Goal: Task Accomplishment & Management: Use online tool/utility

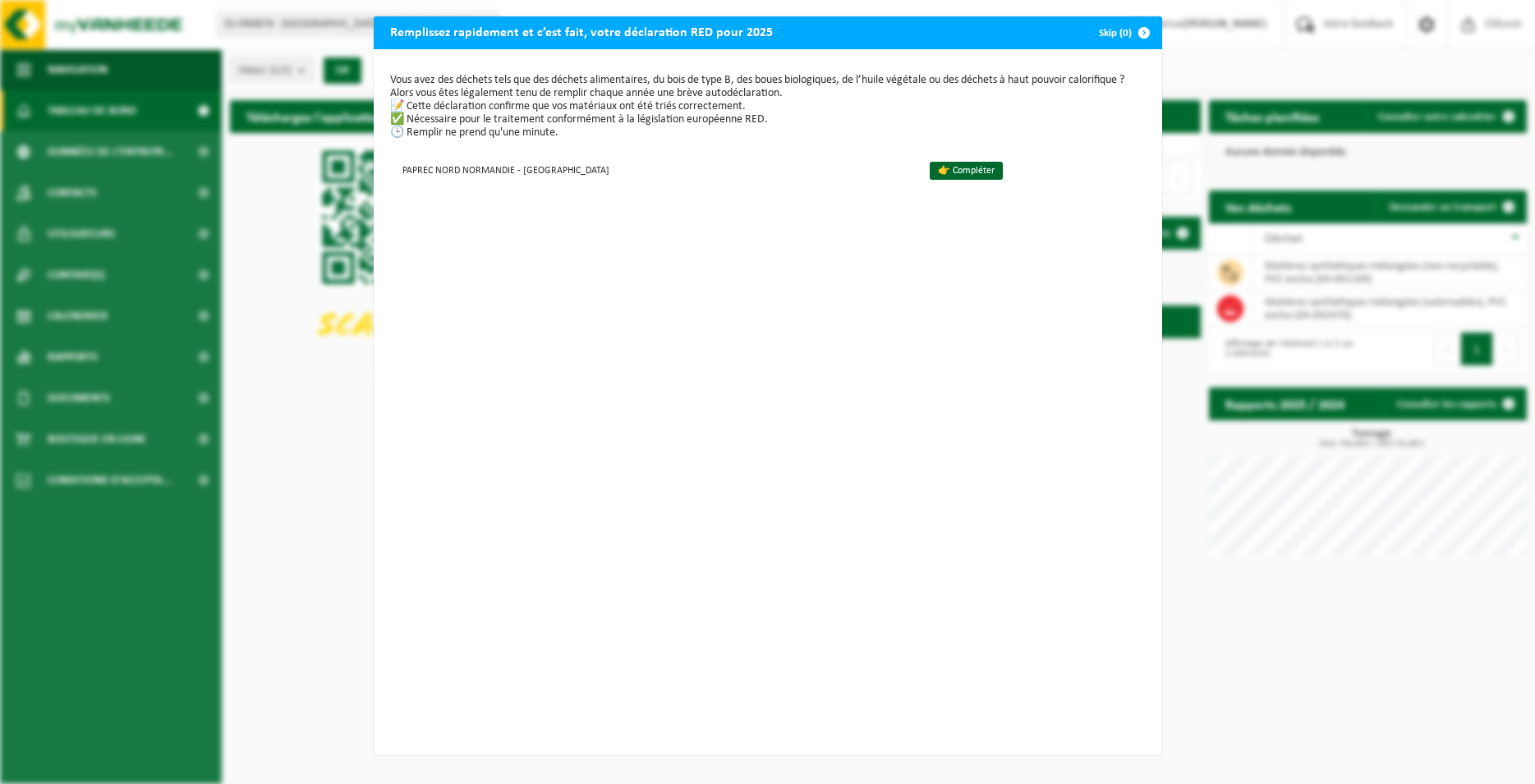
click at [1140, 30] on span "button" at bounding box center [1143, 32] width 33 height 33
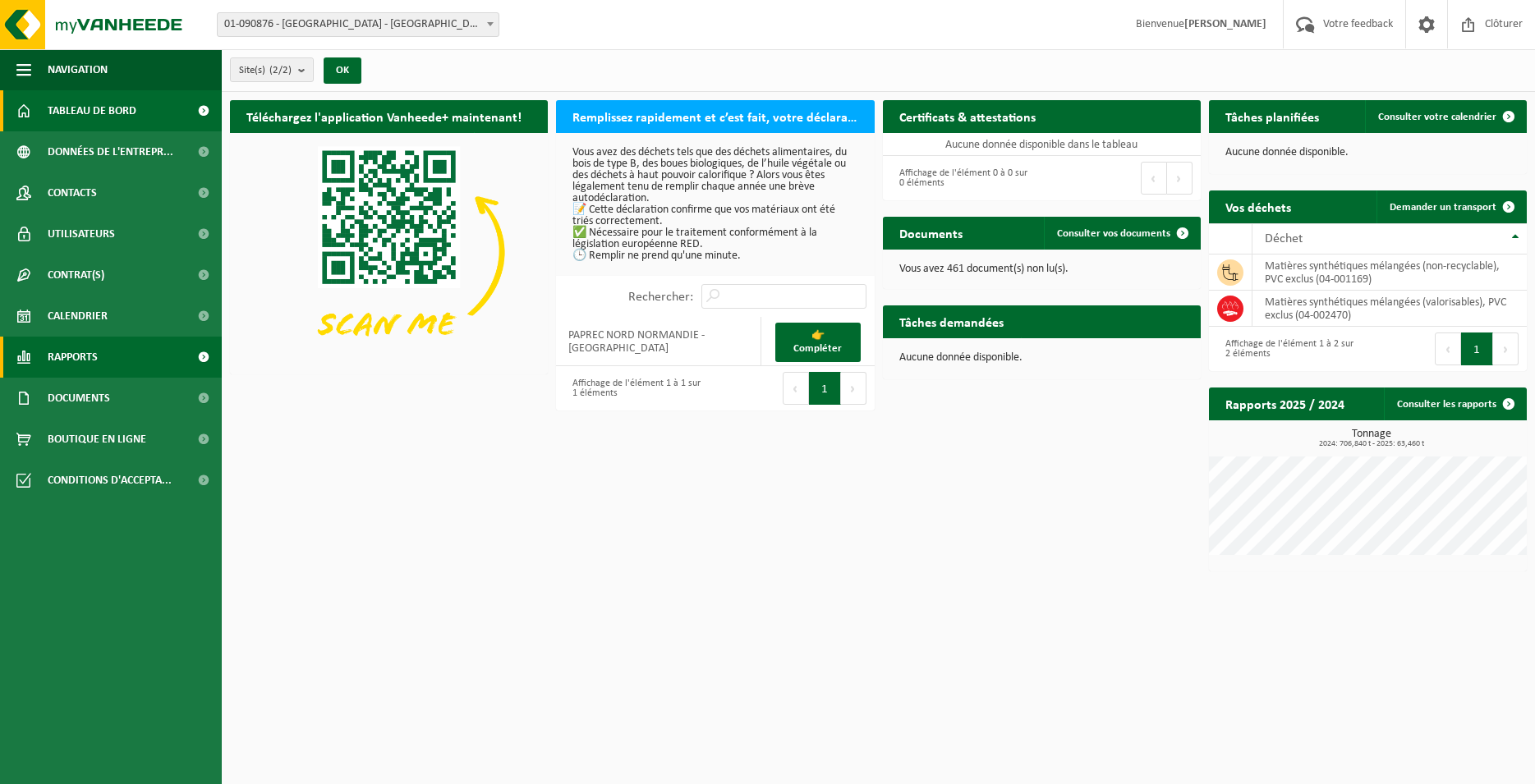
click at [57, 354] on span "Rapports" at bounding box center [73, 358] width 50 height 41
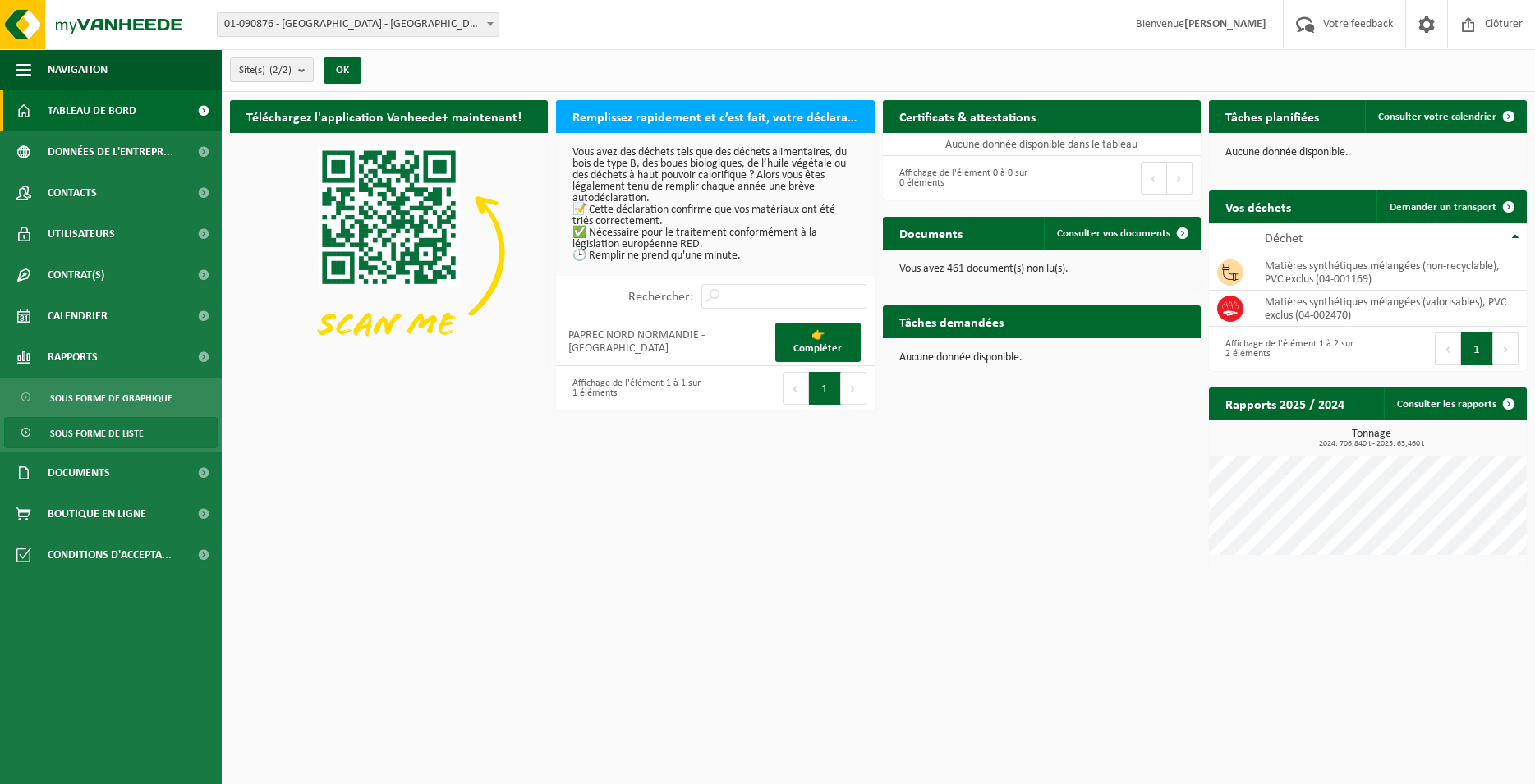
click at [76, 427] on span "Sous forme de liste" at bounding box center [97, 433] width 93 height 31
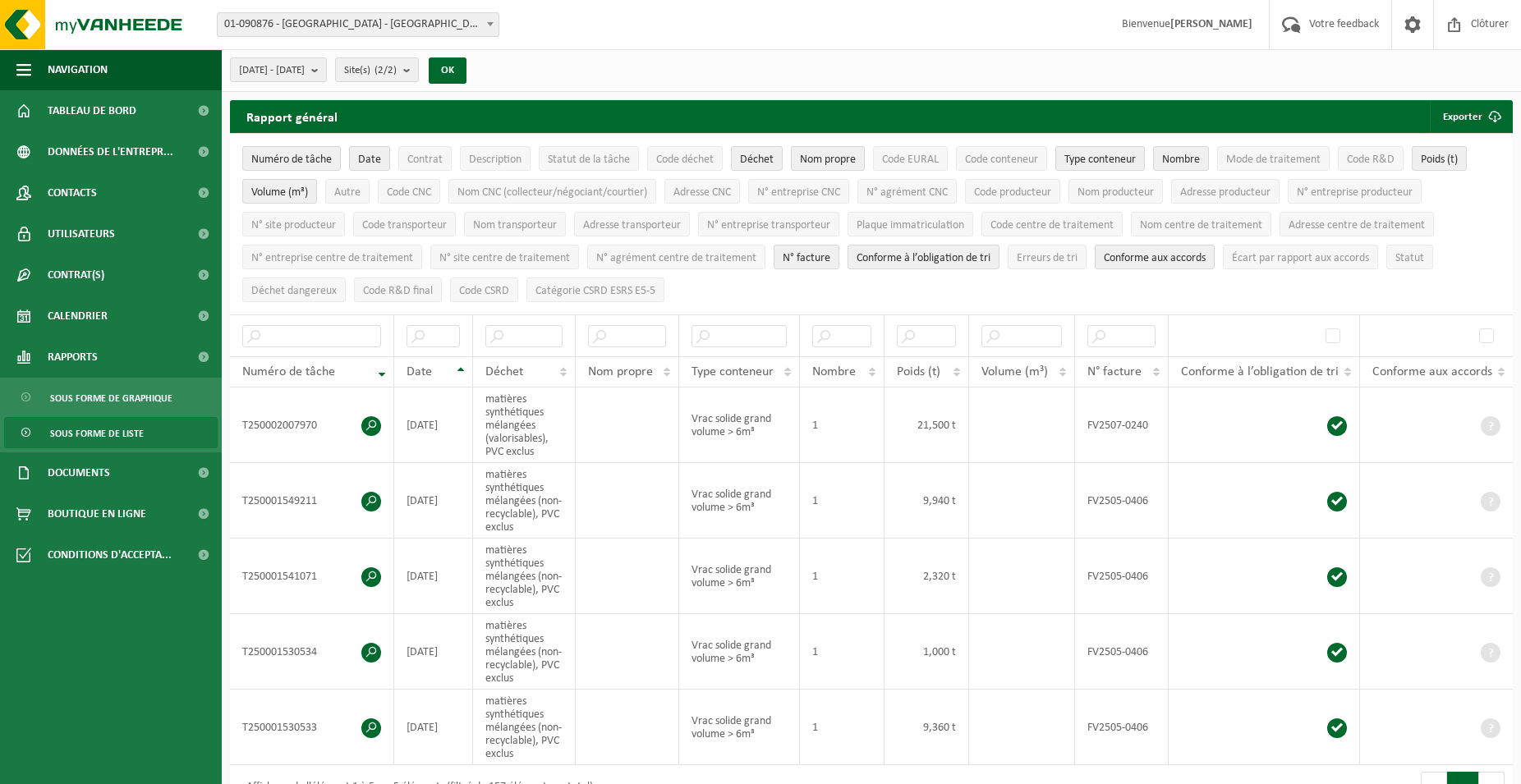
drag, startPoint x: 0, startPoint y: 0, endPoint x: 73, endPoint y: 434, distance: 440.1
click at [73, 434] on span "Sous forme de liste" at bounding box center [97, 433] width 93 height 31
click at [418, 71] on b "submit" at bounding box center [410, 70] width 14 height 23
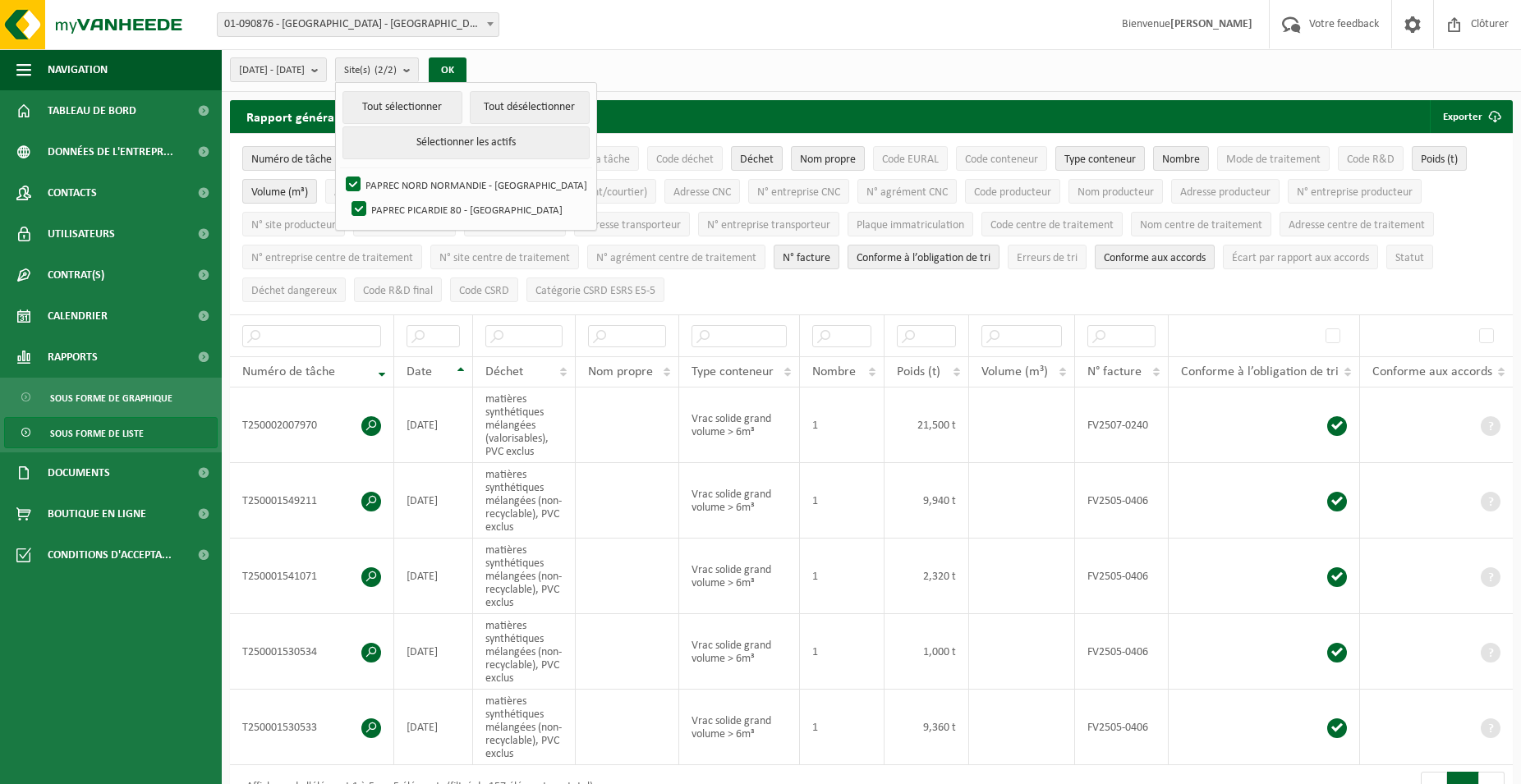
click at [566, 65] on div "2025-03-01 - 2025-08-22 Mois actuel Mois précédent Les 6 derniers mois Année ac…" at bounding box center [871, 71] width 1300 height 43
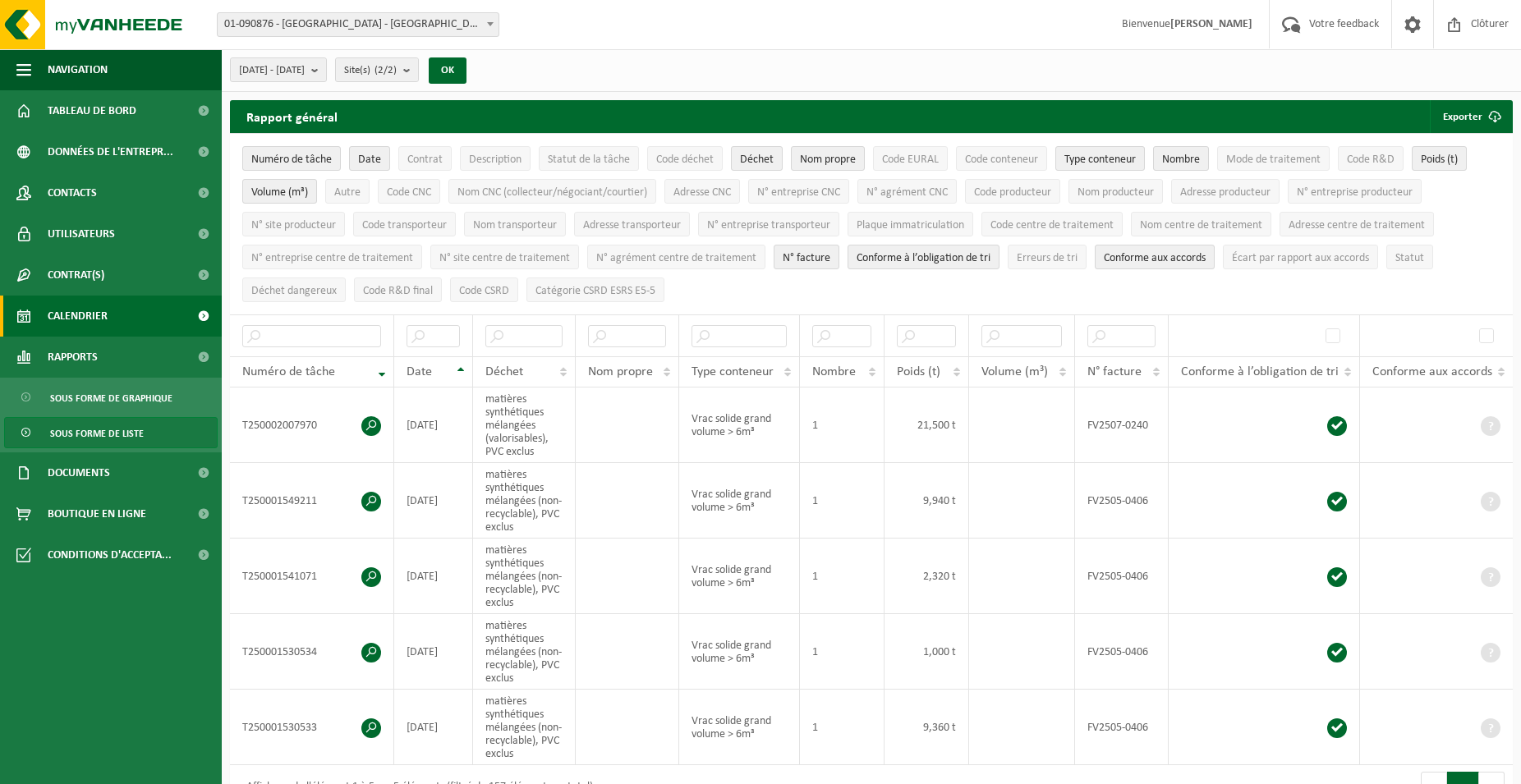
click at [83, 308] on span "Calendrier" at bounding box center [77, 316] width 60 height 41
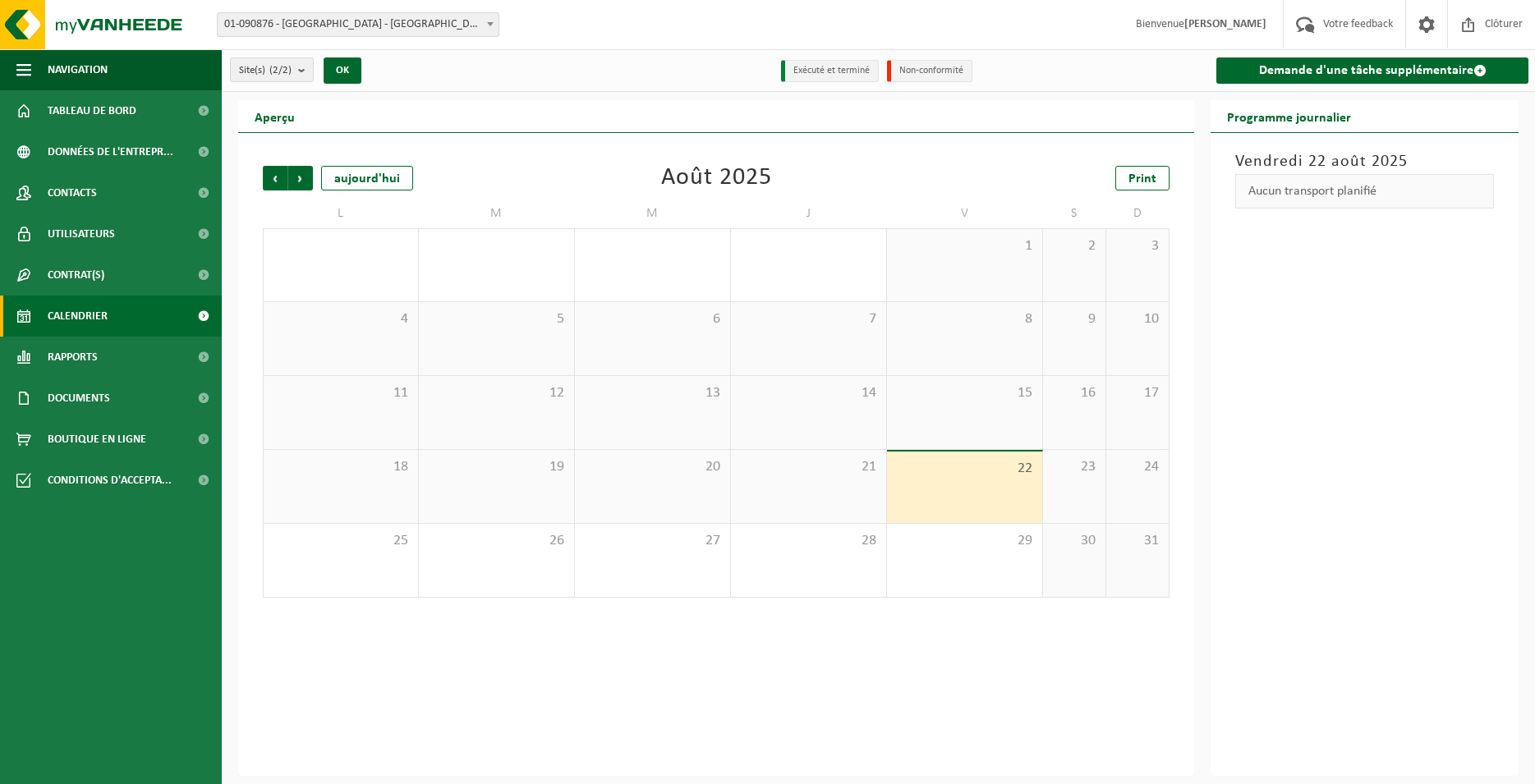
click at [933, 495] on div "22" at bounding box center [964, 487] width 155 height 72
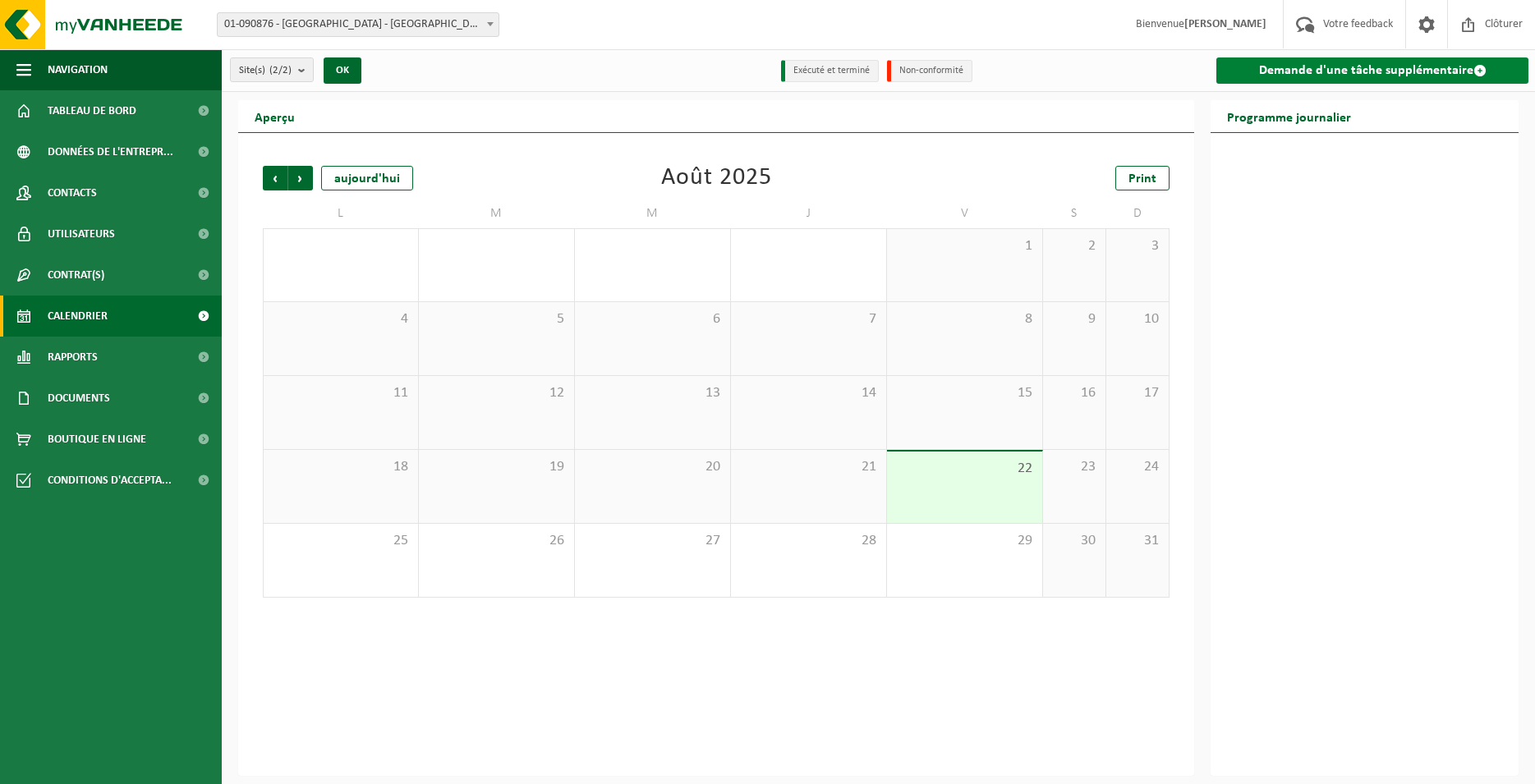
click at [1401, 69] on link "Demande d'une tâche supplémentaire" at bounding box center [1372, 70] width 312 height 26
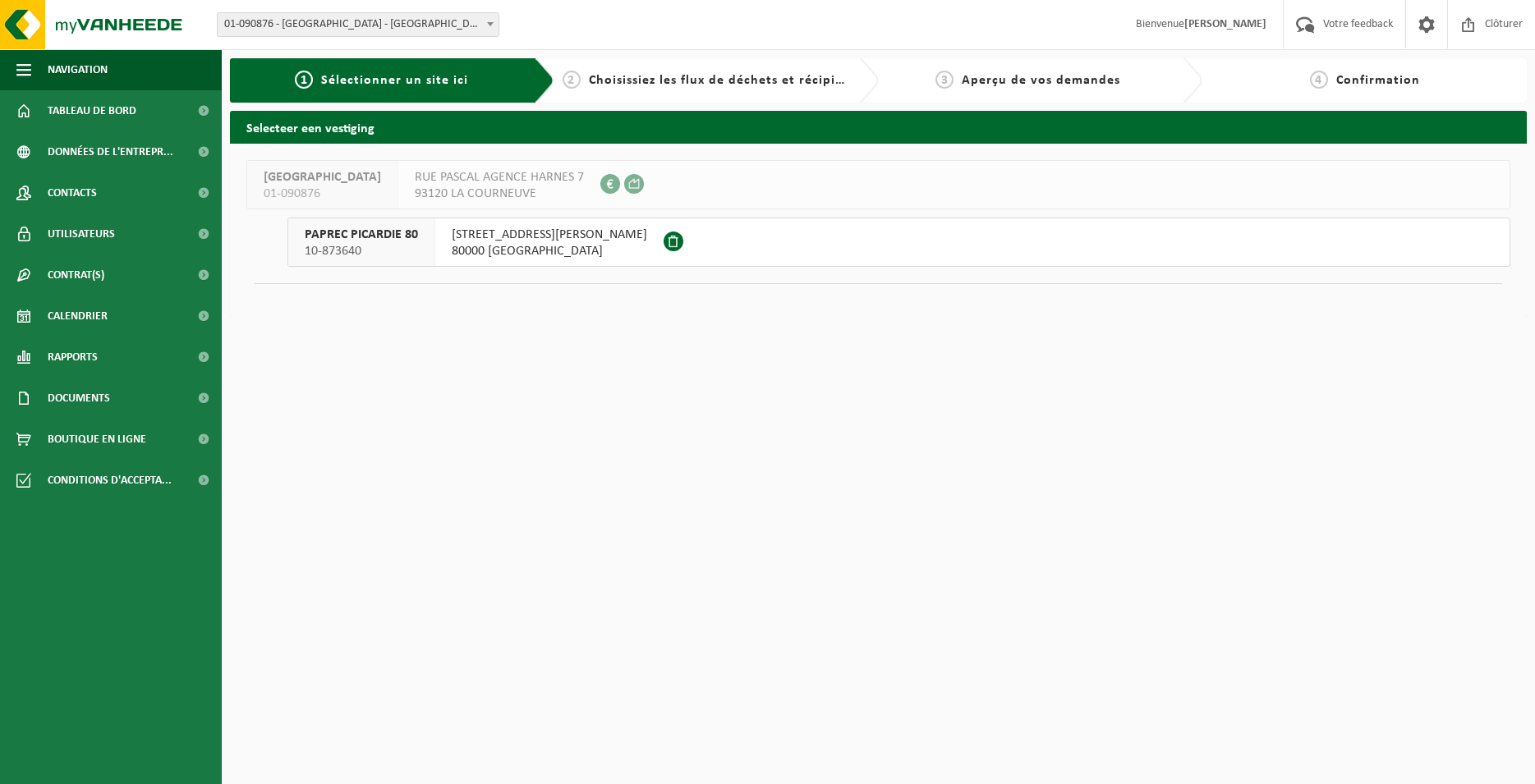
click at [397, 240] on span "PAPREC PICARDIE 80" at bounding box center [361, 235] width 113 height 16
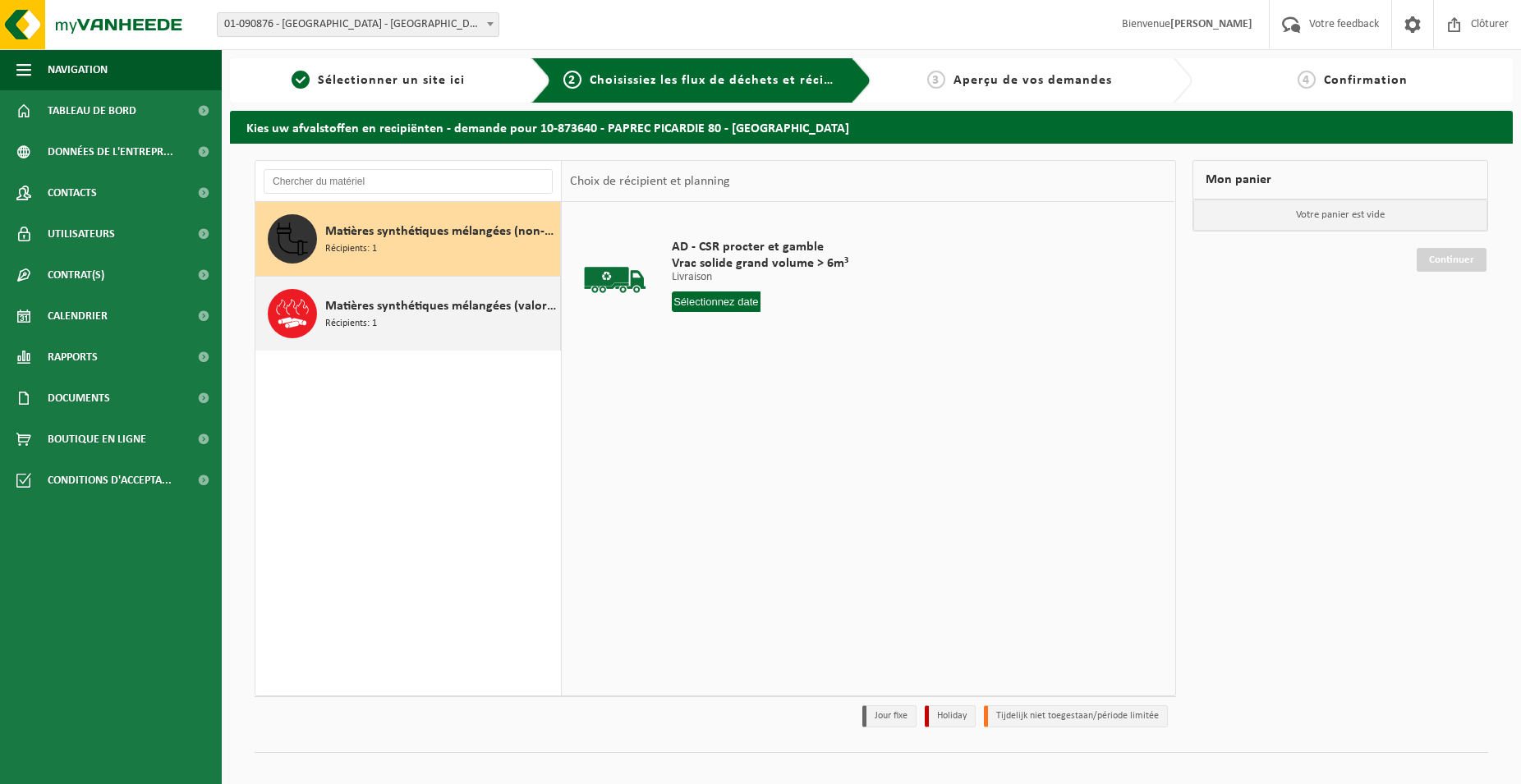
click at [414, 316] on div "Matières synthétiques mélangées (valorisables), PVC exclus Récipients: 1" at bounding box center [440, 314] width 230 height 49
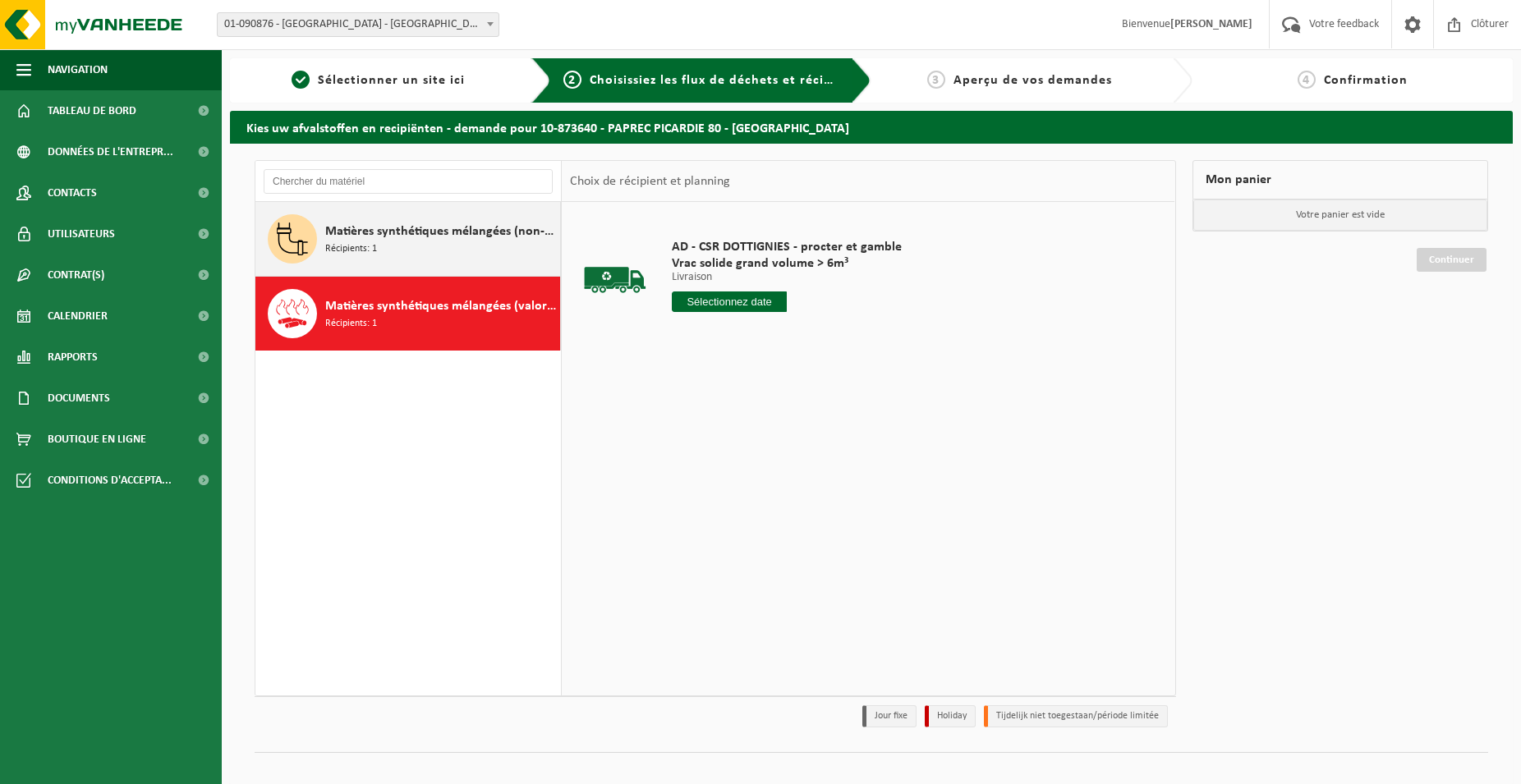
click at [407, 238] on span "Matières synthétiques mélangées (non-recyclable), PVC exclus" at bounding box center [440, 231] width 230 height 20
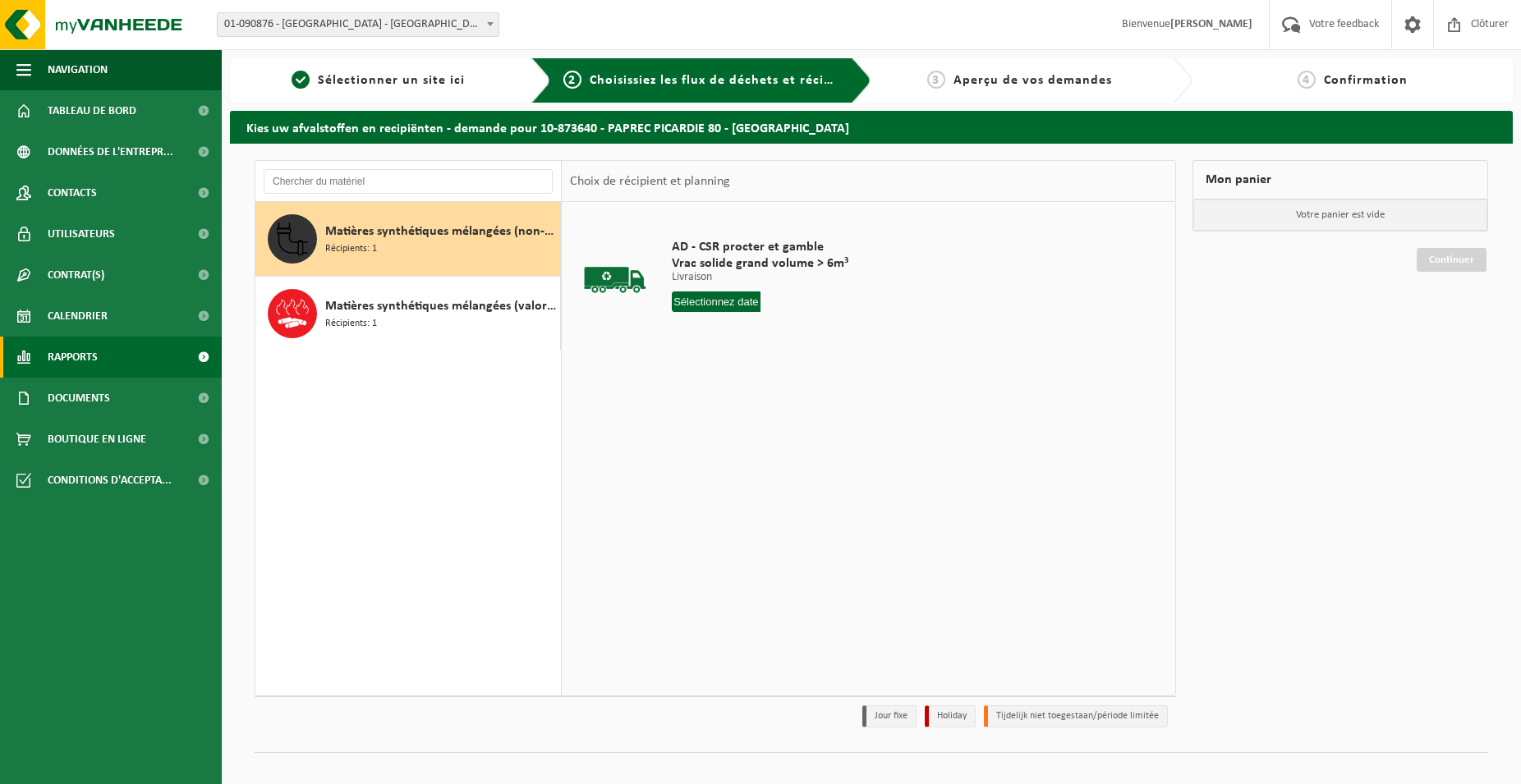
click at [81, 355] on span "Rapports" at bounding box center [73, 358] width 50 height 41
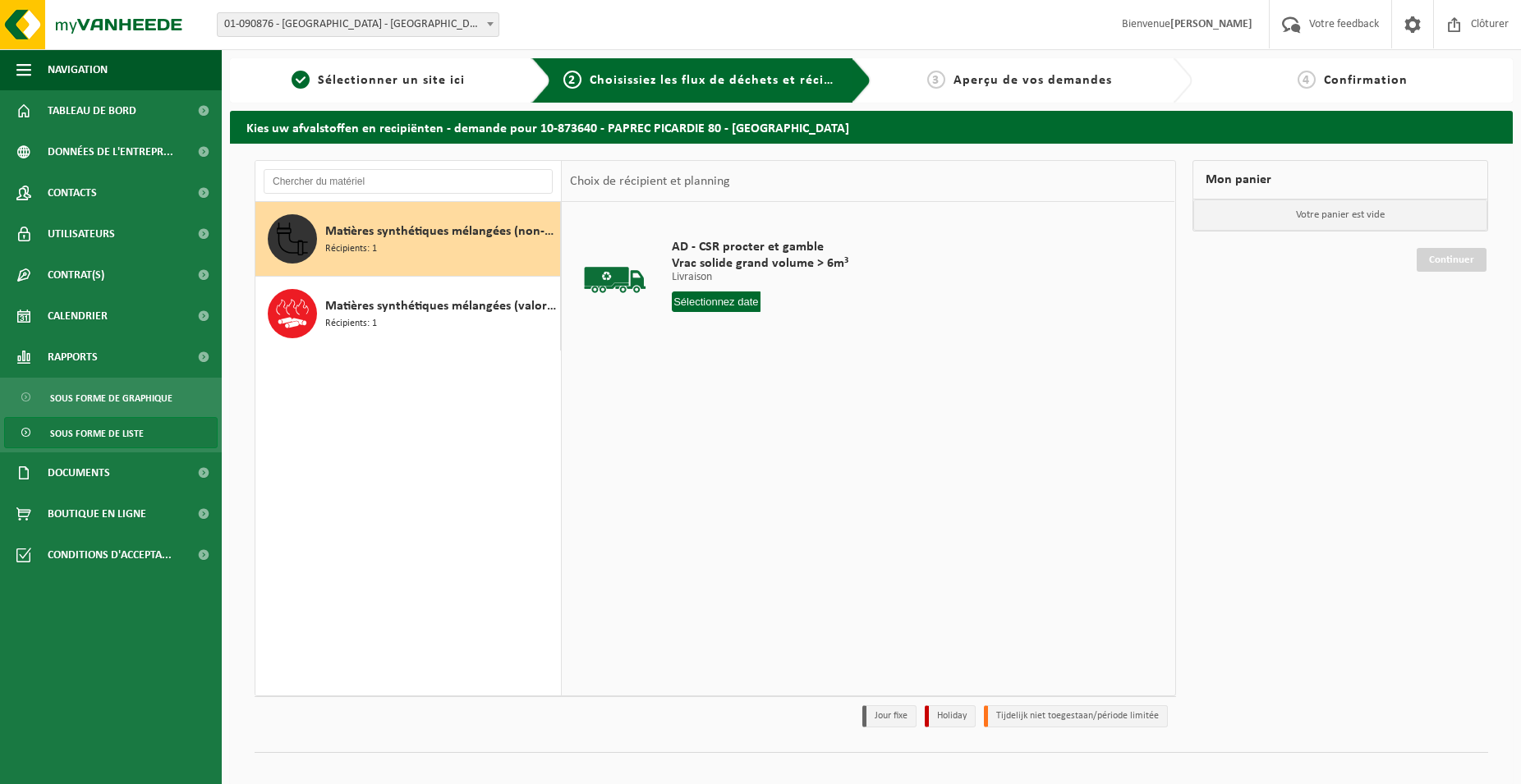
click at [109, 434] on span "Sous forme de liste" at bounding box center [97, 433] width 93 height 31
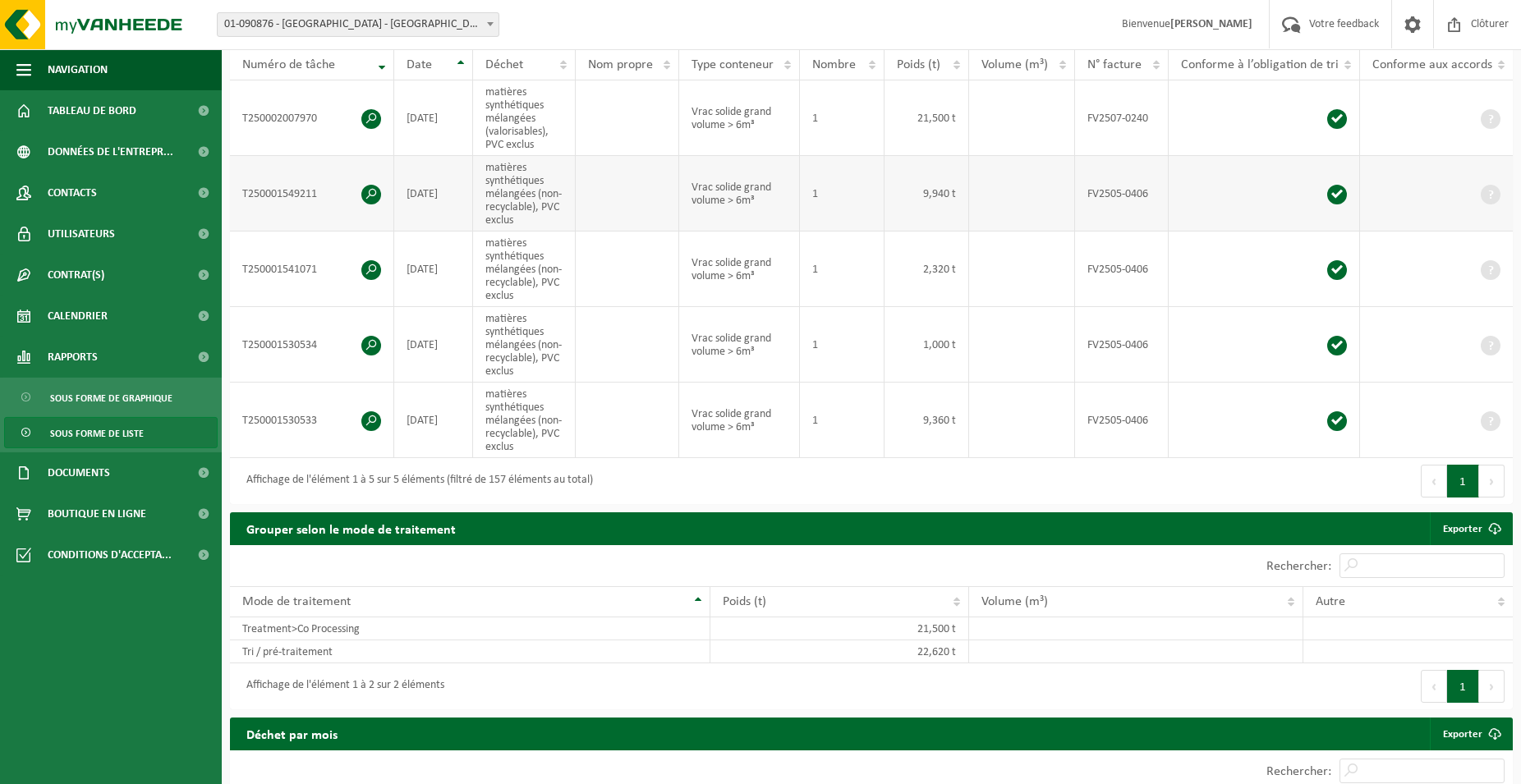
scroll to position [418, 0]
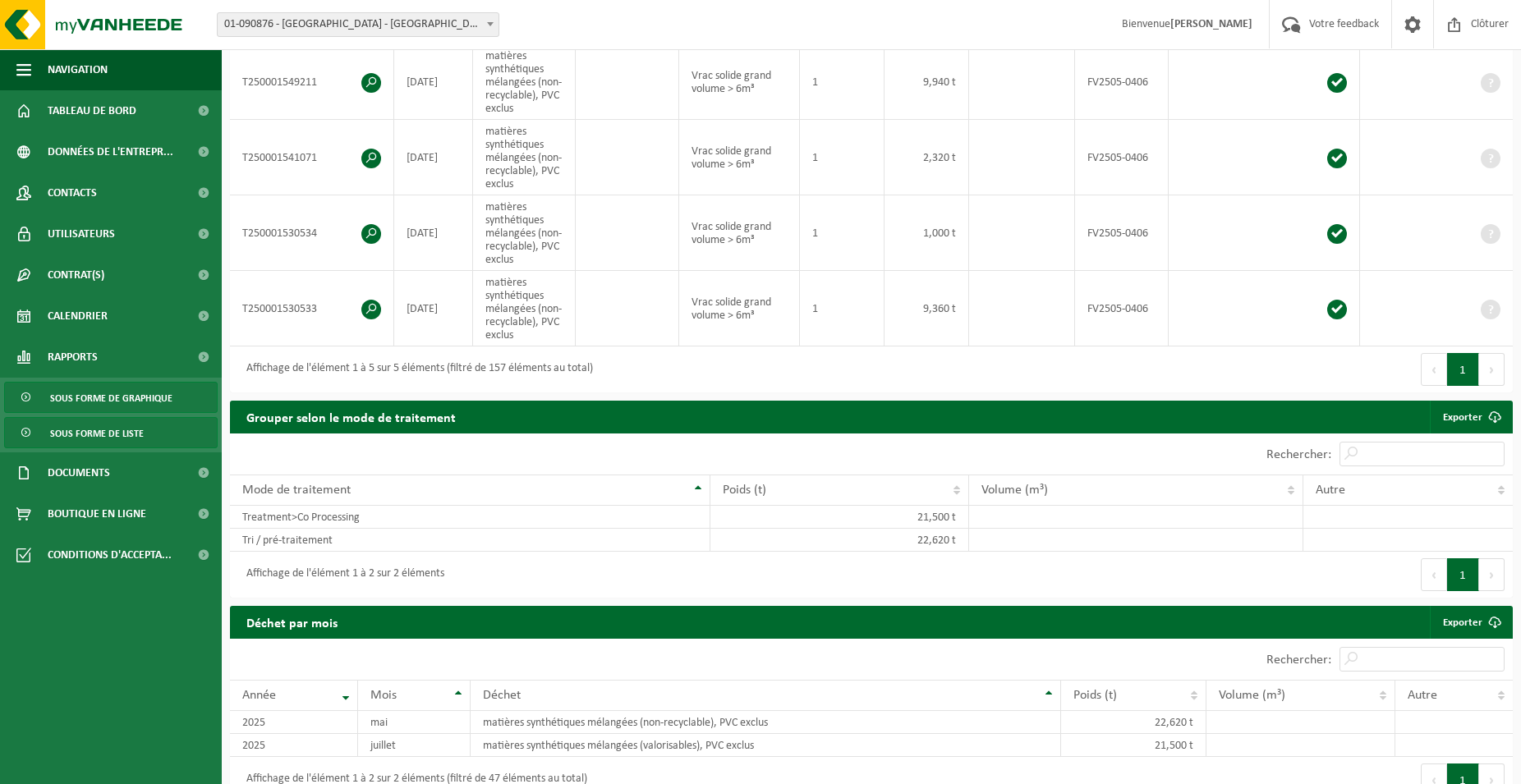
click at [92, 401] on span "Sous forme de graphique" at bounding box center [111, 398] width 123 height 31
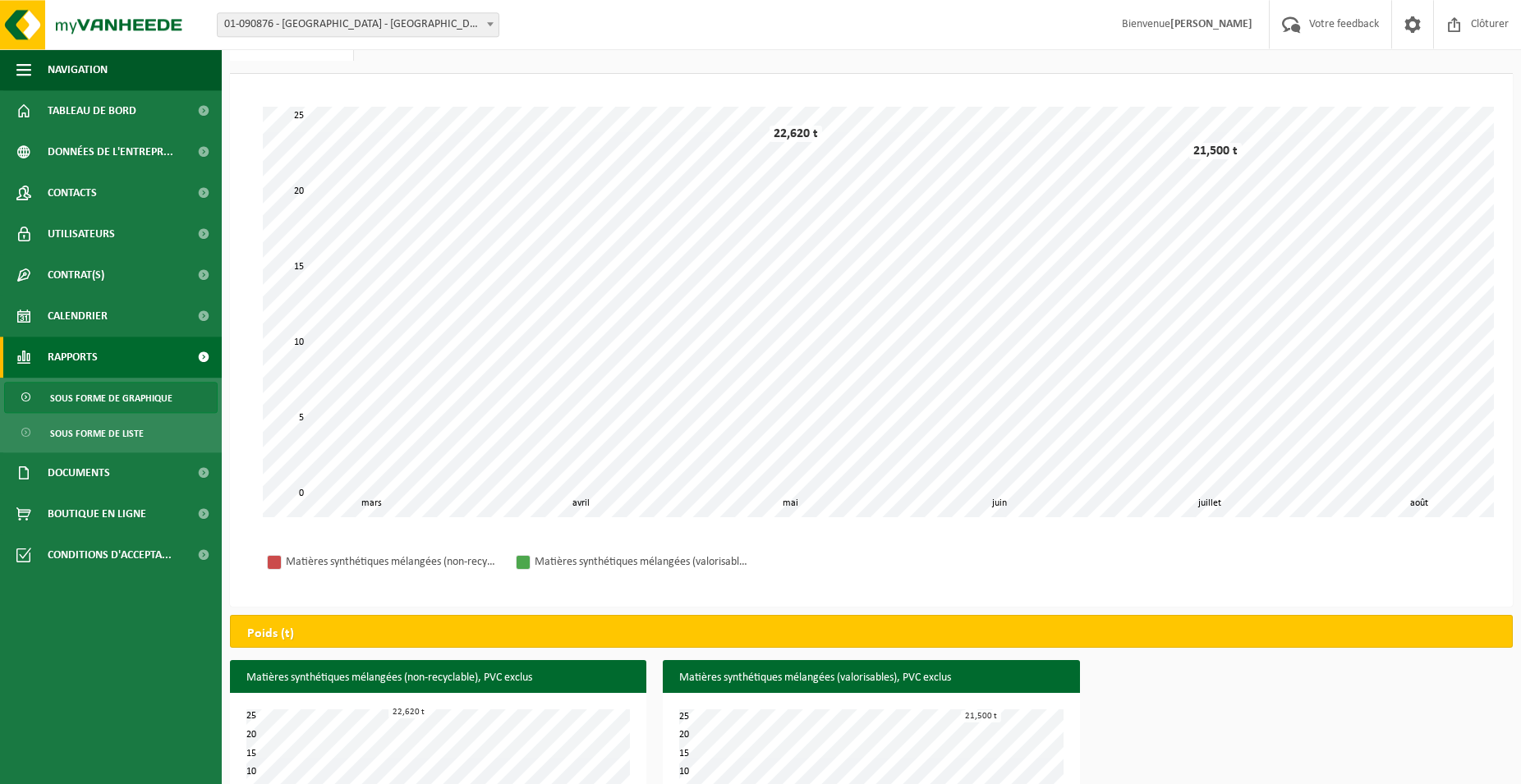
scroll to position [142, 0]
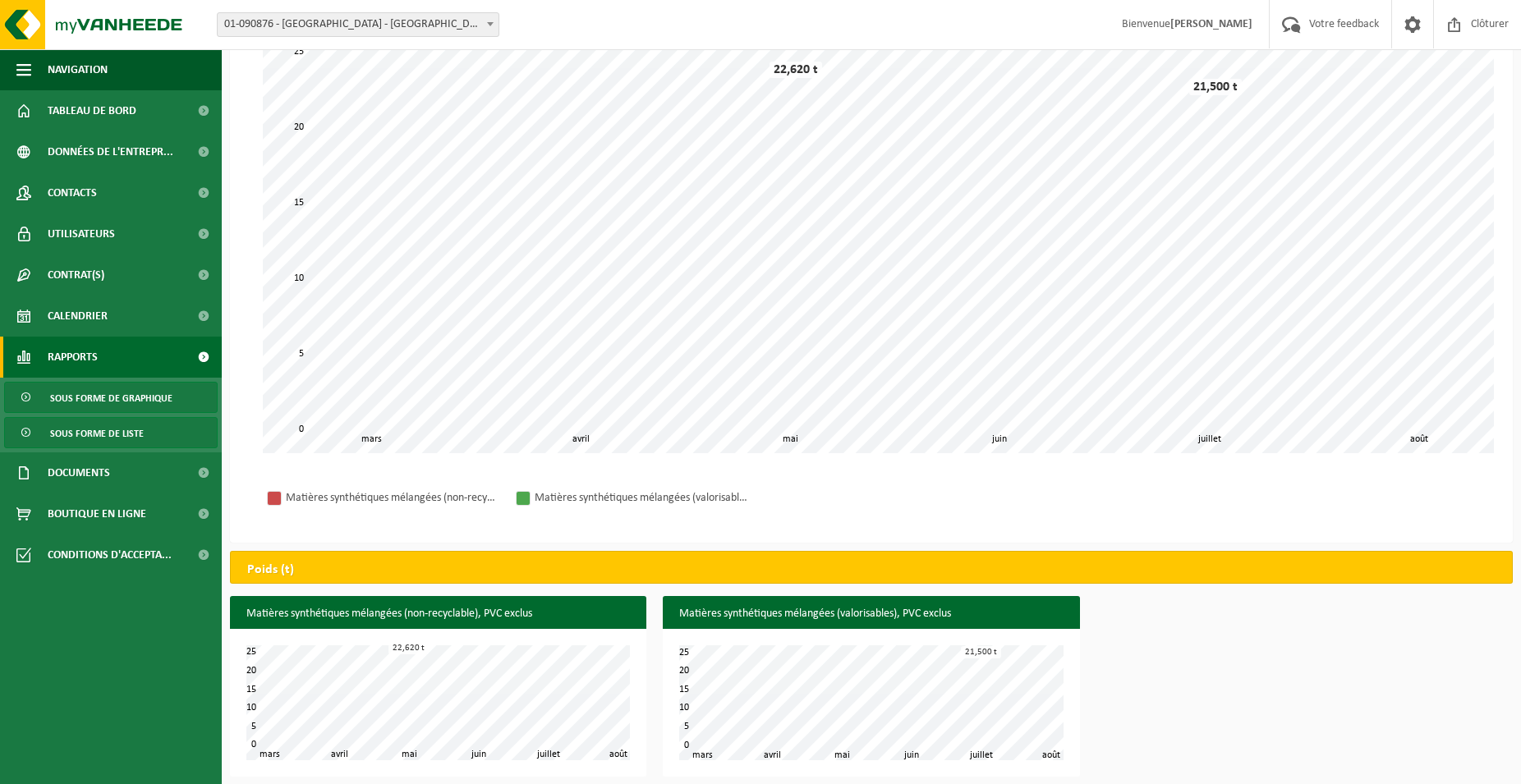
click at [109, 431] on span "Sous forme de liste" at bounding box center [97, 433] width 93 height 31
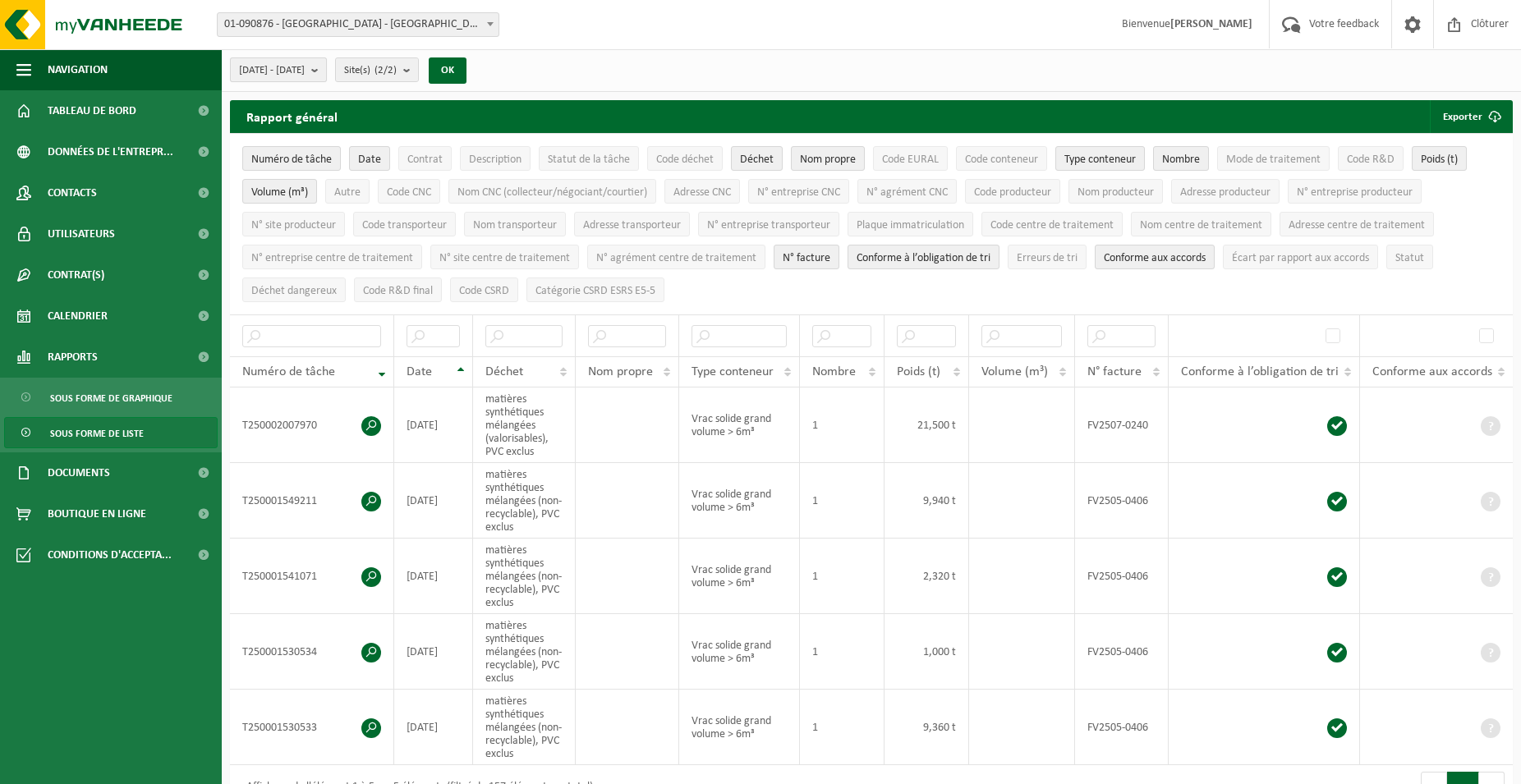
click at [326, 71] on b "submit" at bounding box center [318, 70] width 14 height 23
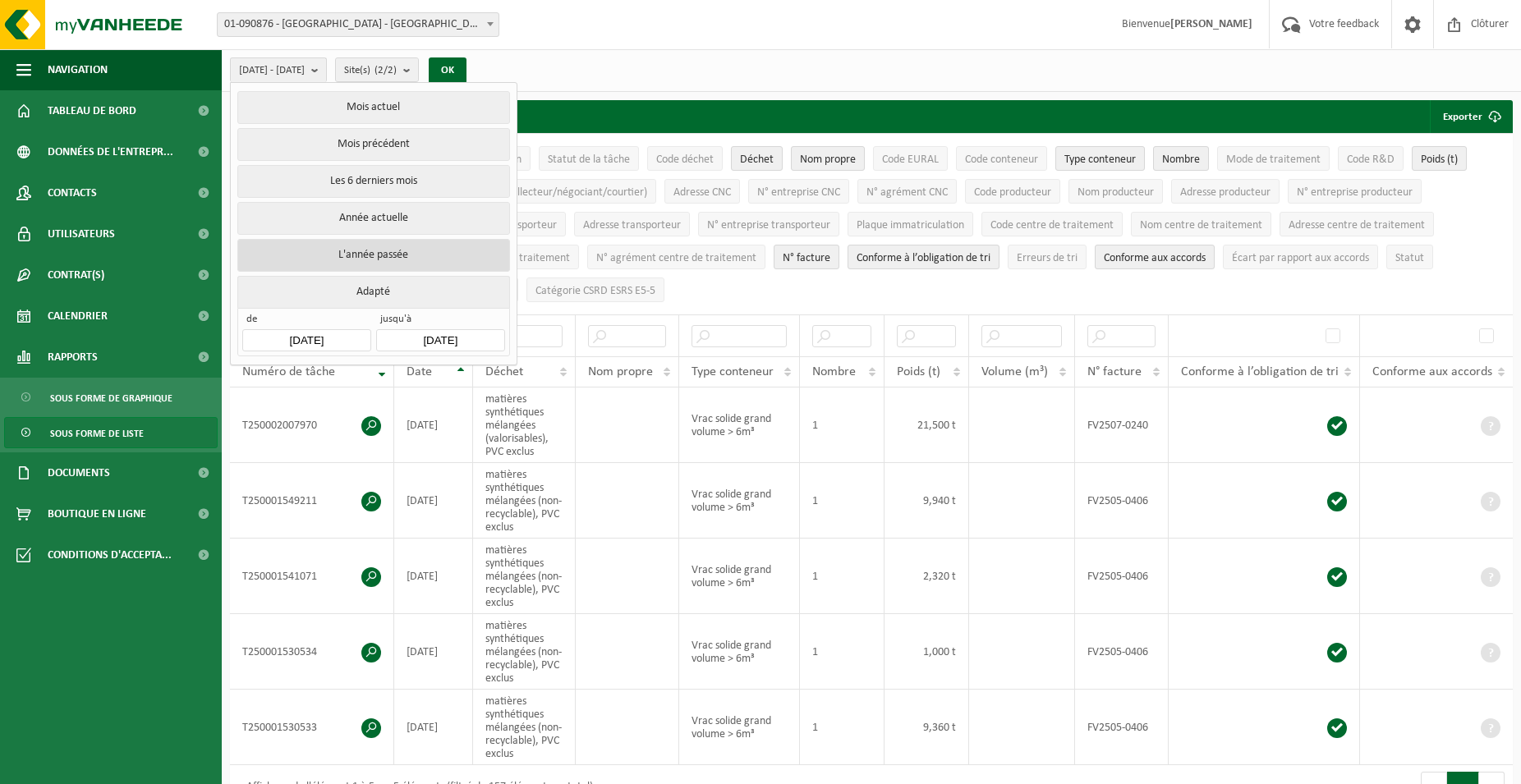
click at [401, 251] on button "L'année passée" at bounding box center [373, 255] width 272 height 33
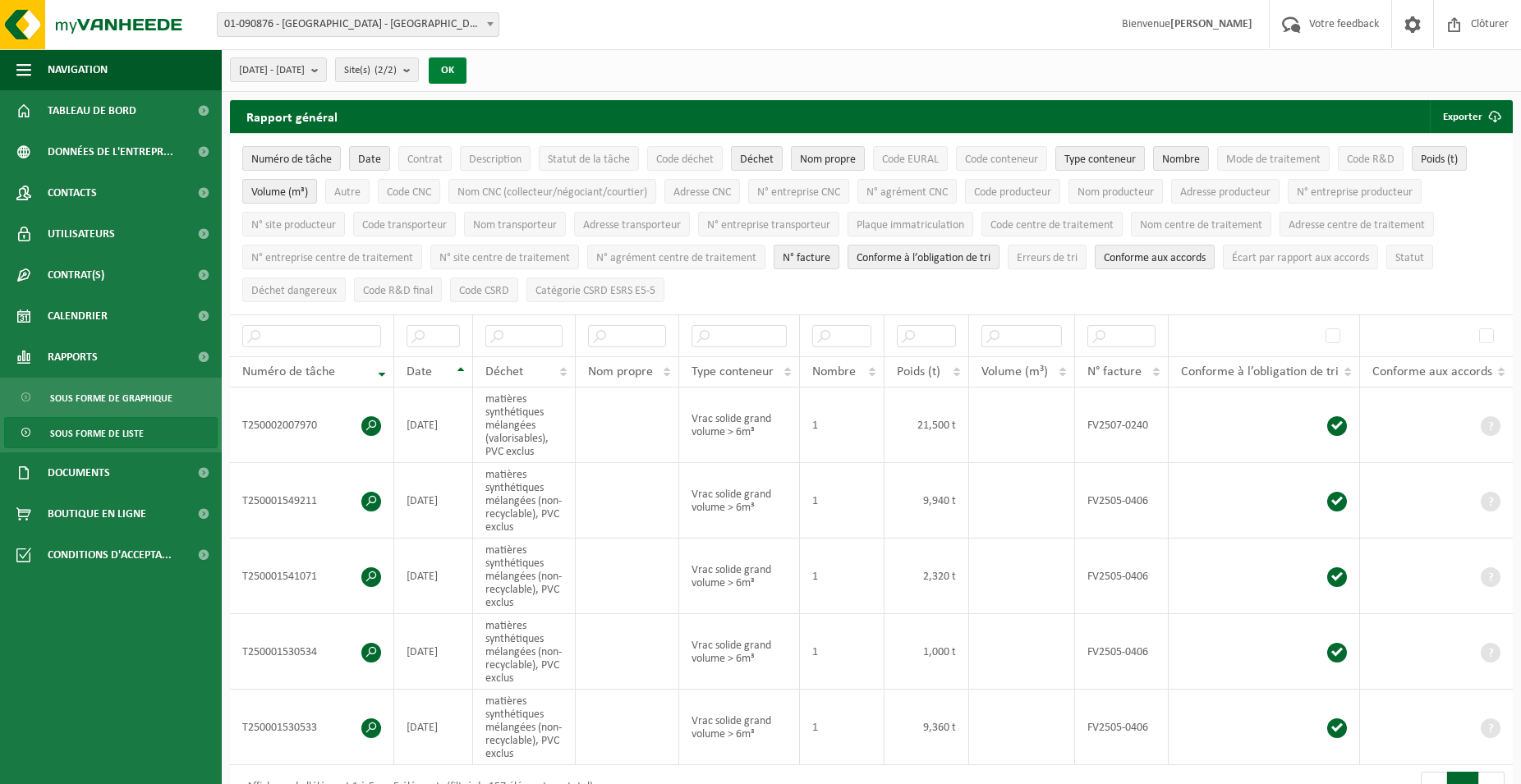
click at [466, 68] on button "OK" at bounding box center [447, 70] width 38 height 26
click at [418, 72] on b "submit" at bounding box center [410, 70] width 14 height 23
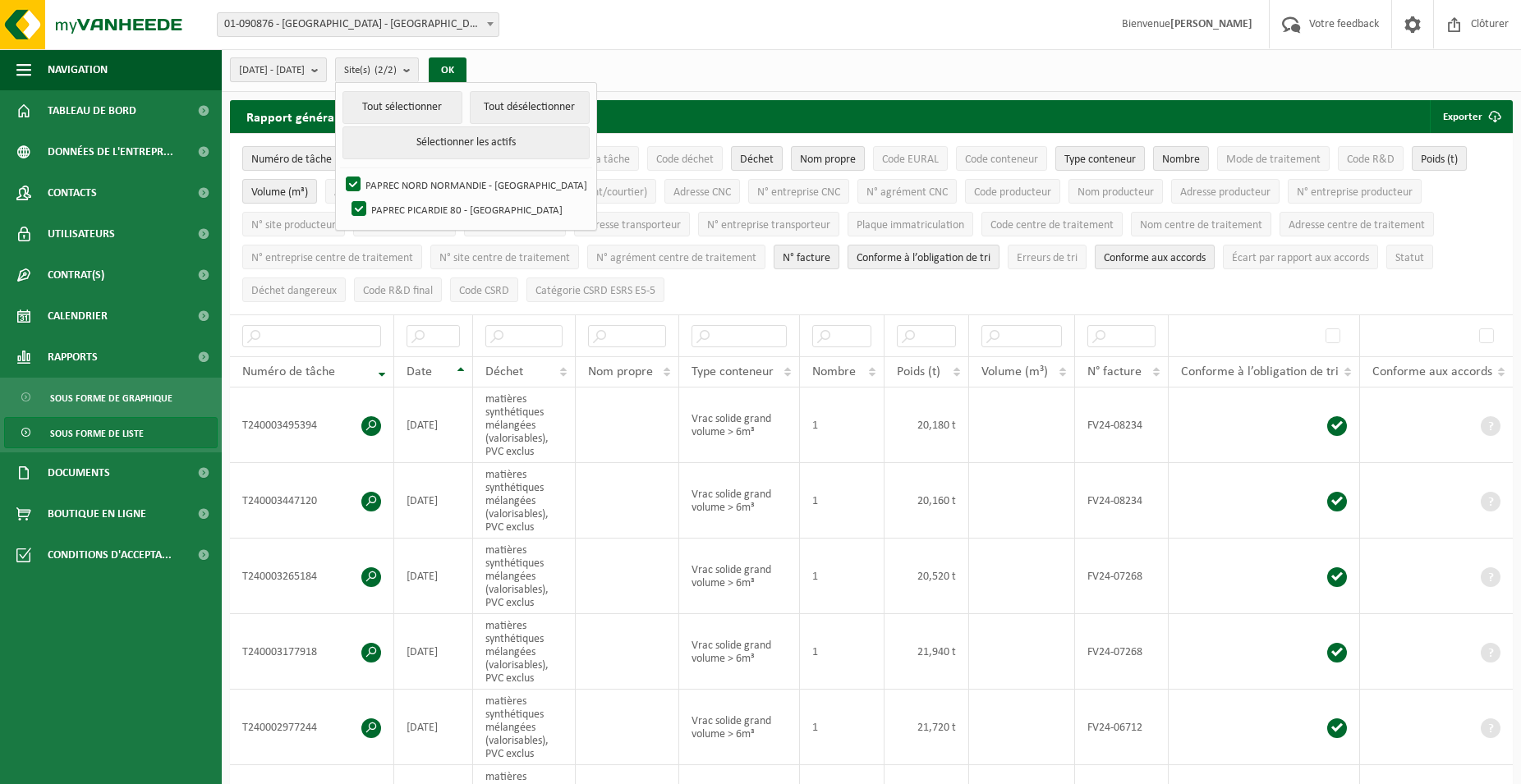
click at [326, 74] on b "submit" at bounding box center [318, 70] width 14 height 23
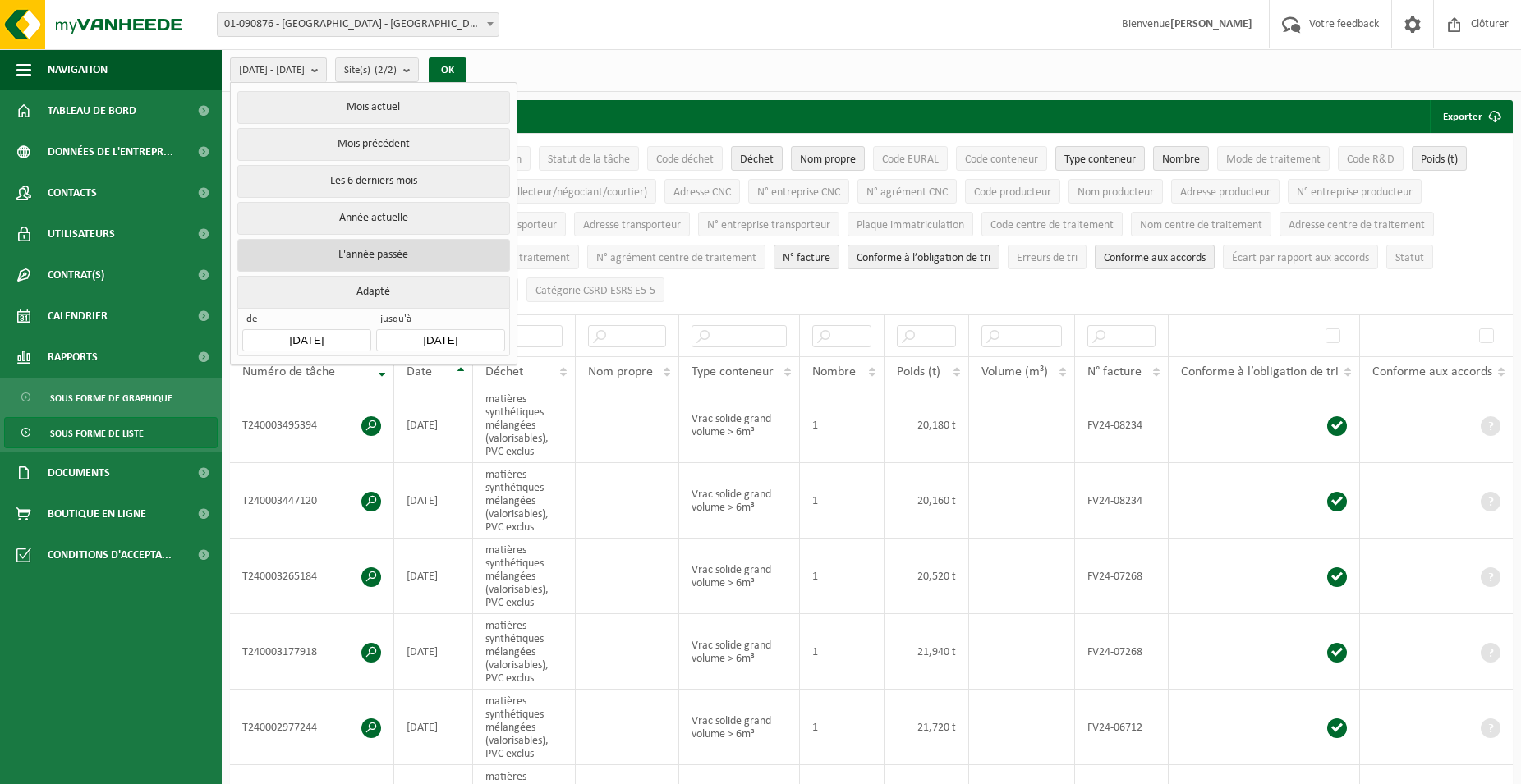
click at [374, 247] on button "L'année passée" at bounding box center [373, 255] width 272 height 33
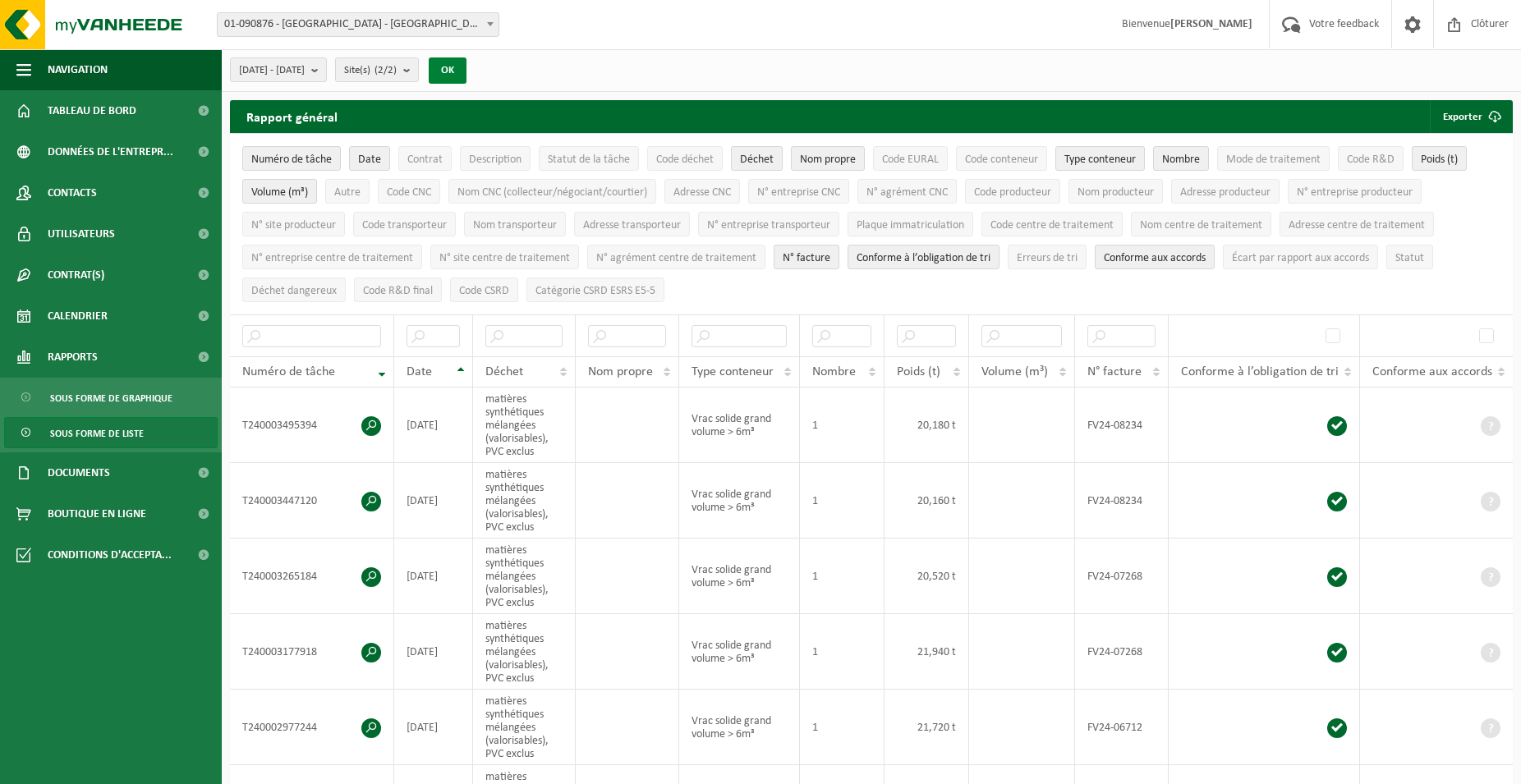
click at [466, 71] on button "OK" at bounding box center [447, 70] width 38 height 26
click at [1491, 116] on span "submit" at bounding box center [1494, 116] width 33 height 33
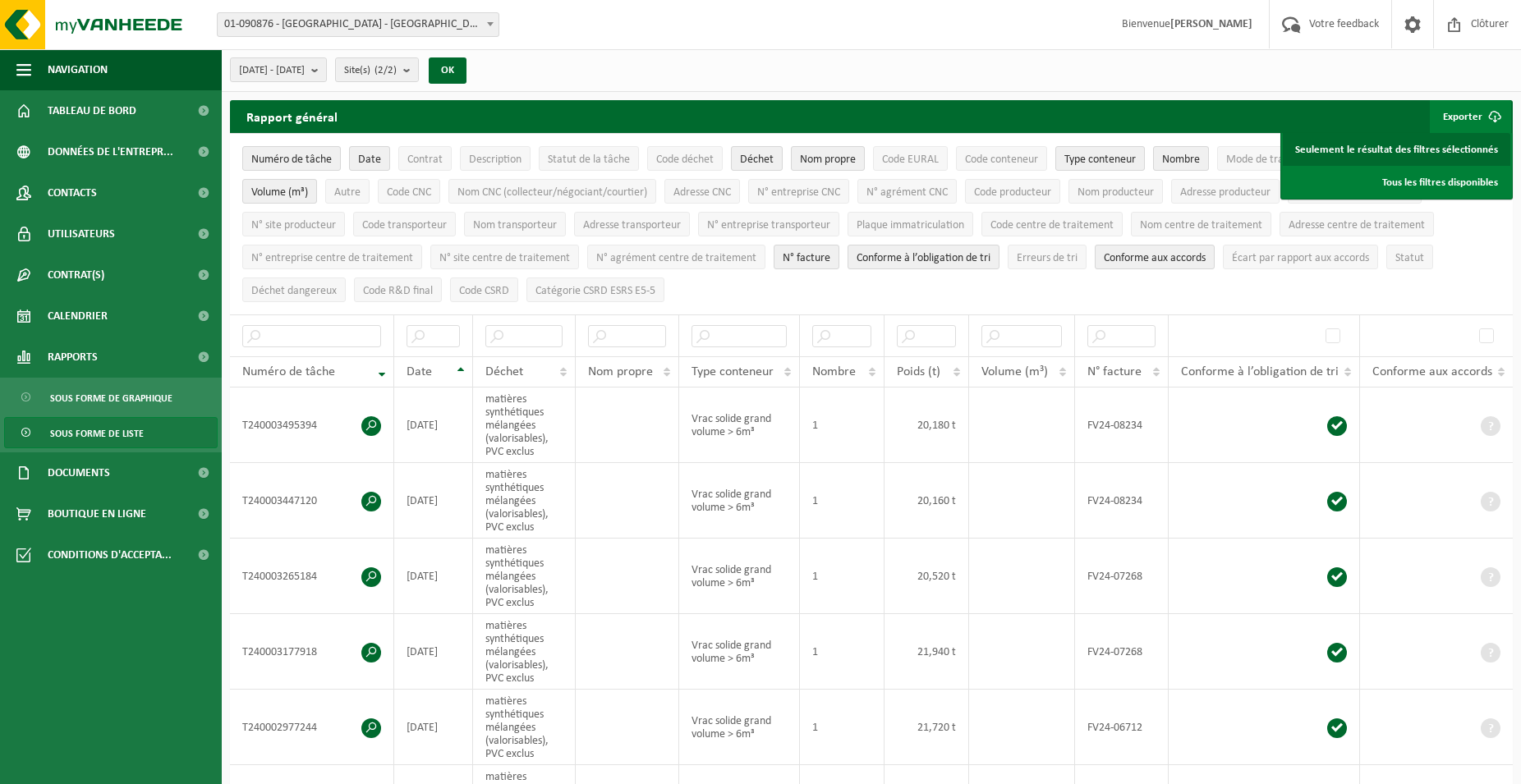
click at [1439, 150] on link "Seulement le résultat des filtres sélectionnés" at bounding box center [1396, 149] width 228 height 33
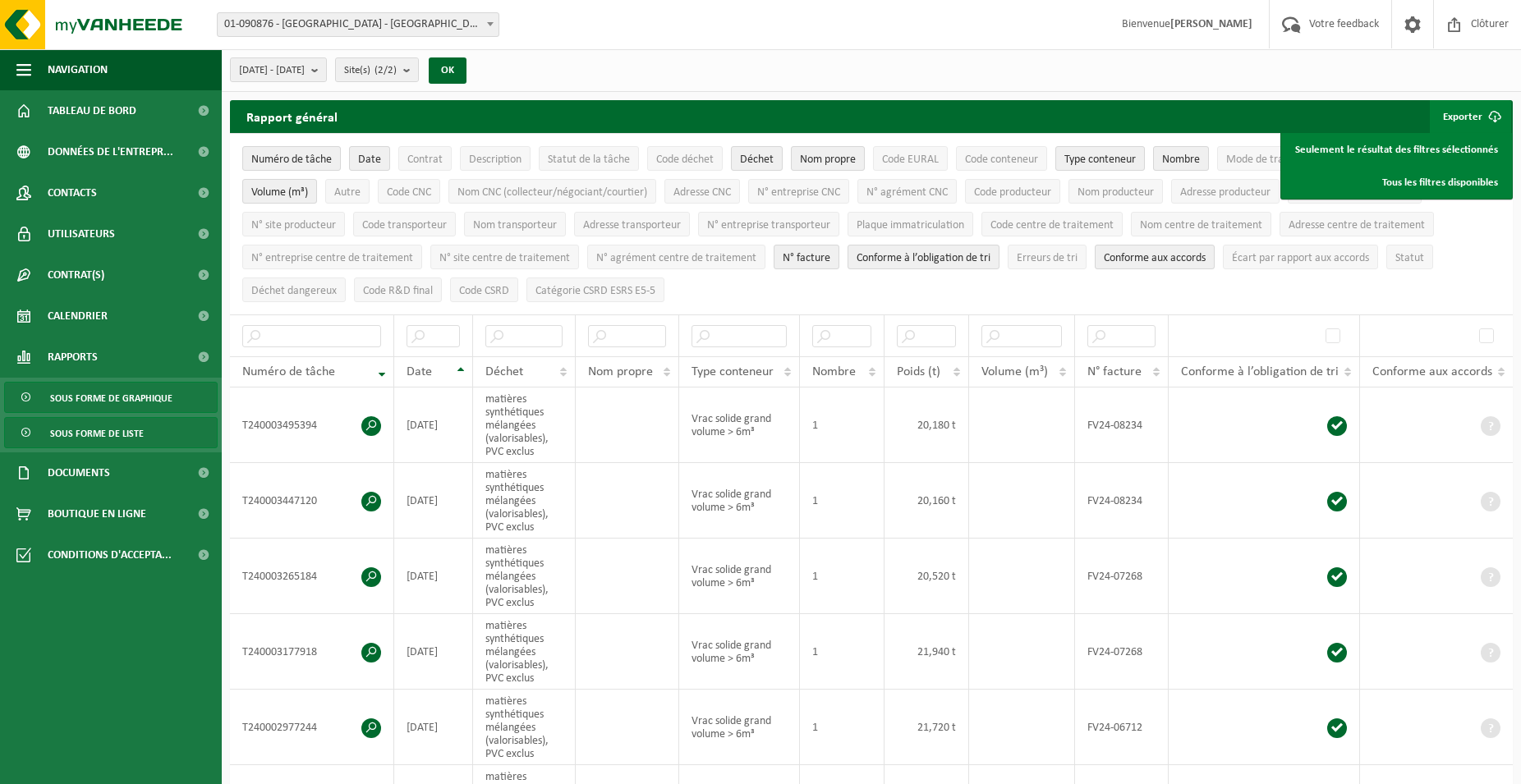
click at [114, 392] on span "Sous forme de graphique" at bounding box center [111, 398] width 123 height 31
click at [104, 430] on span "Sous forme de liste" at bounding box center [97, 433] width 93 height 31
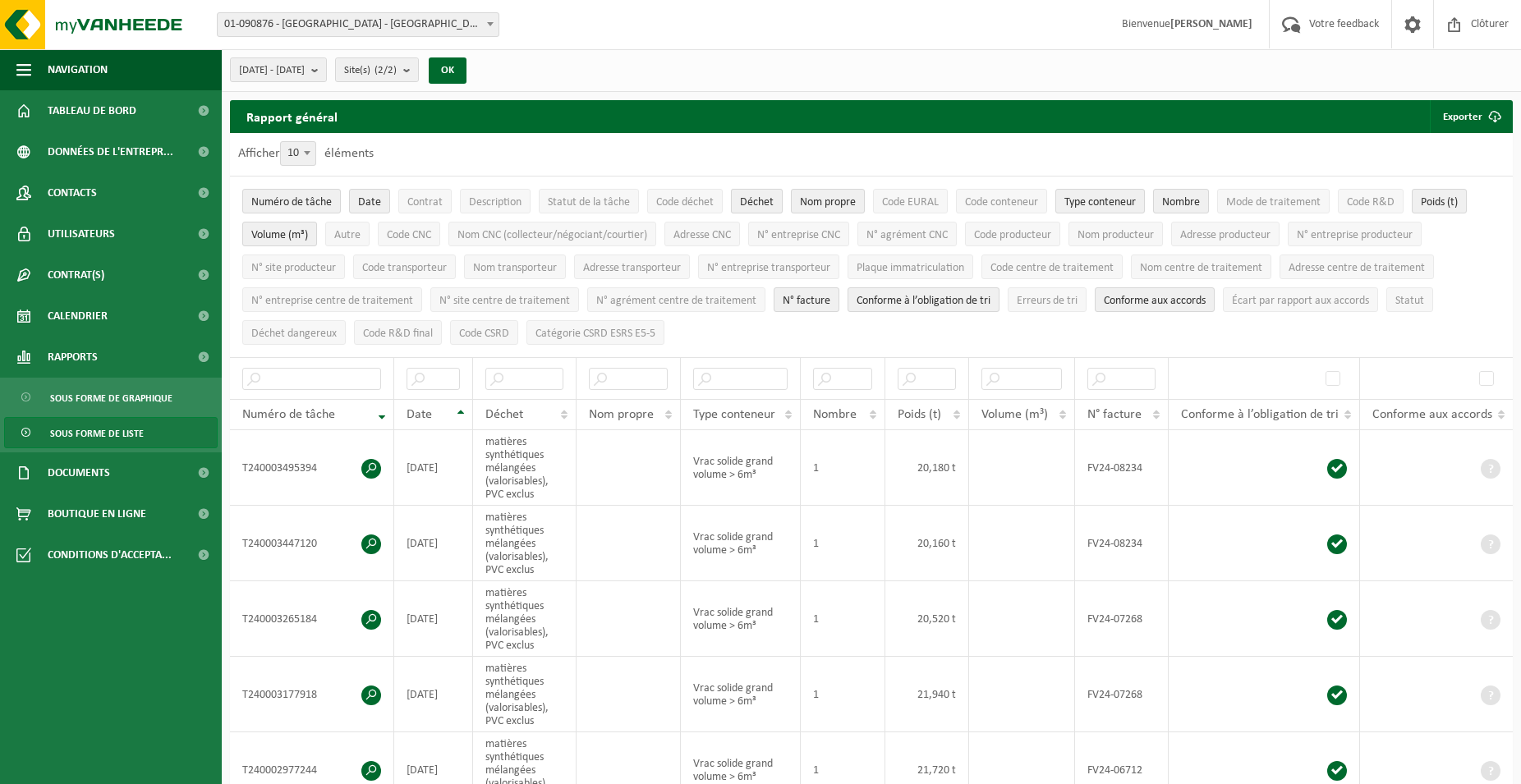
click at [765, 201] on span "Déchet" at bounding box center [757, 202] width 34 height 13
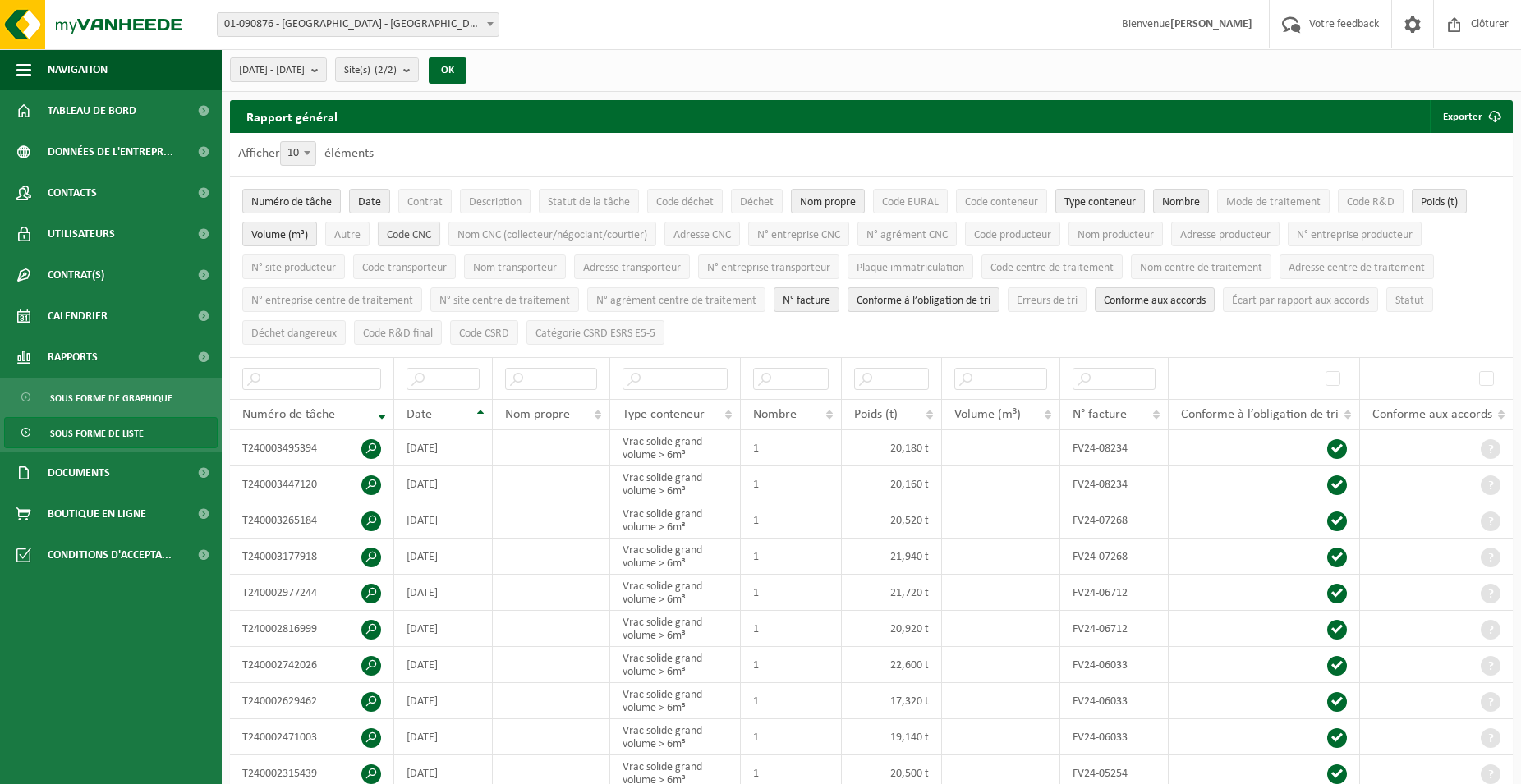
click at [424, 232] on span "Code CNC" at bounding box center [409, 236] width 44 height 13
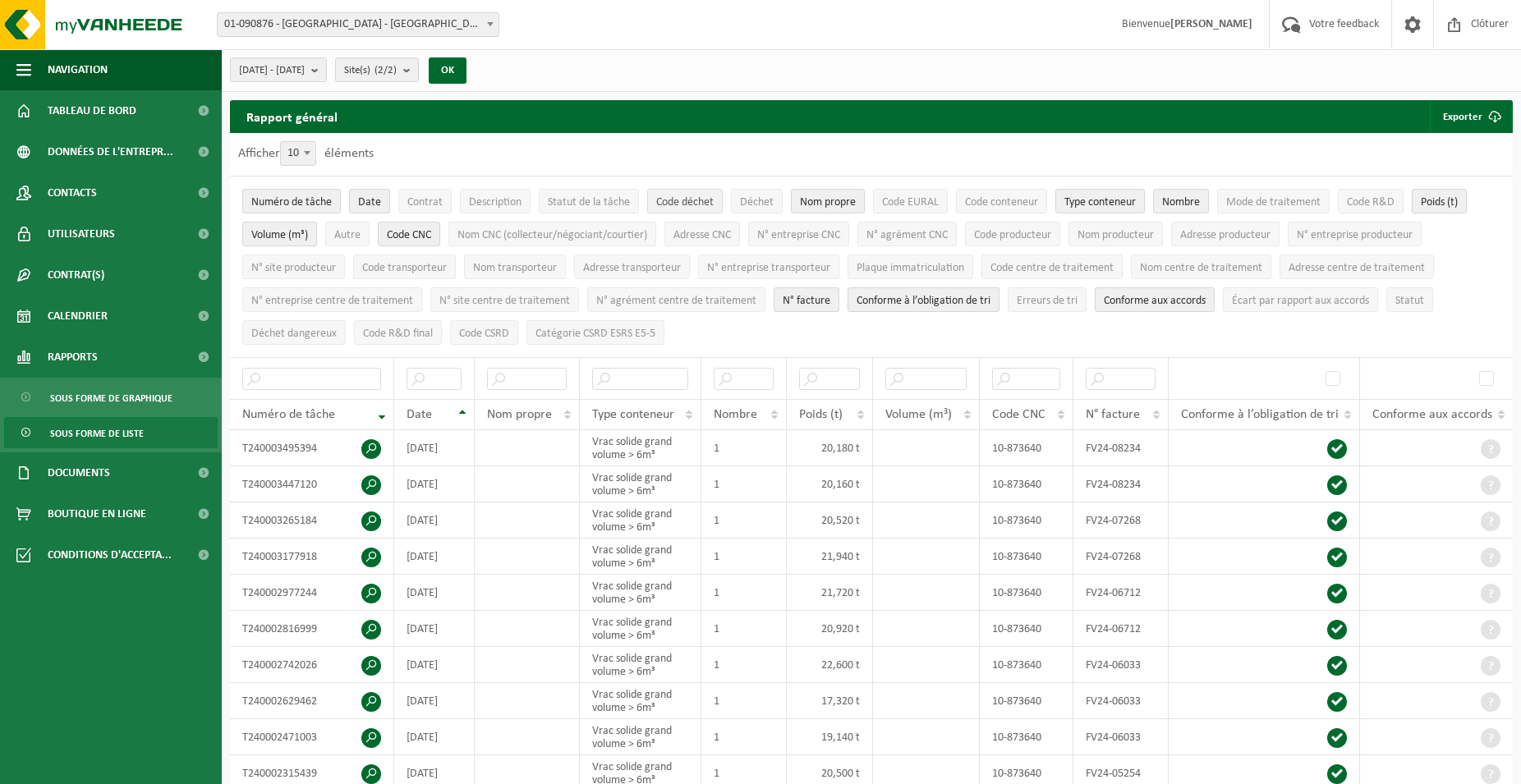
click at [700, 193] on button "Code déchet" at bounding box center [685, 201] width 75 height 24
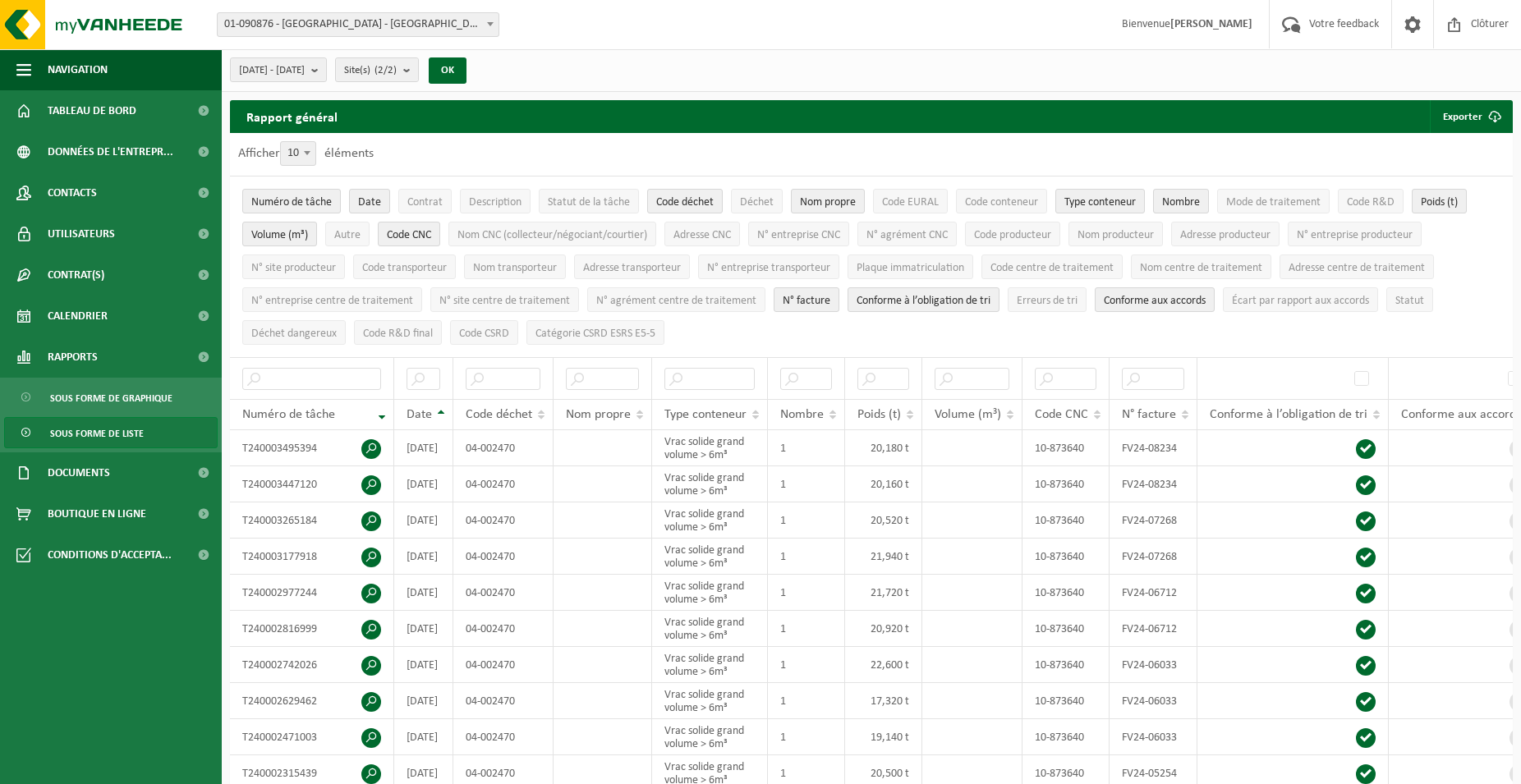
click at [88, 434] on span "Sous forme de liste" at bounding box center [97, 433] width 93 height 31
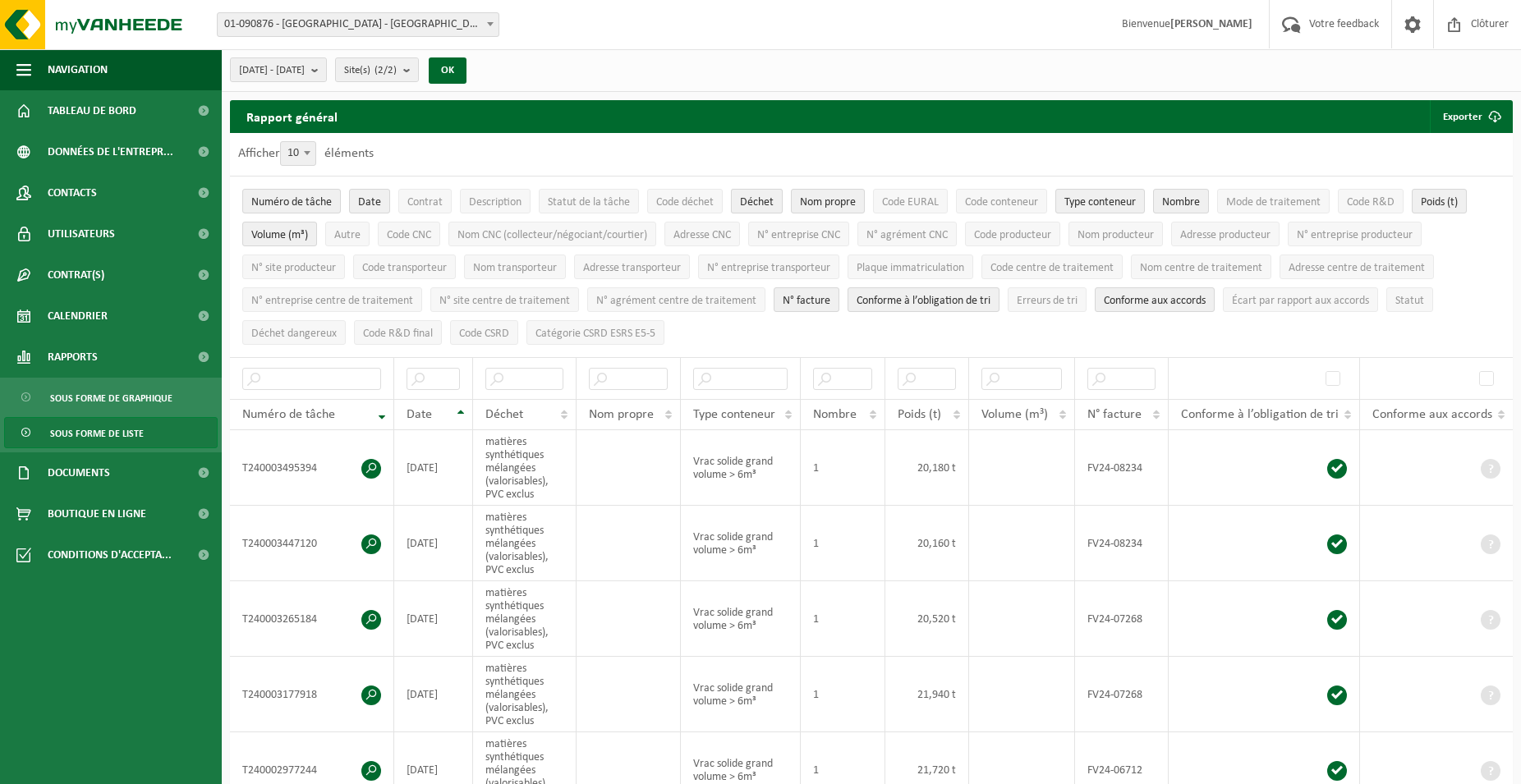
click at [764, 196] on span "Déchet" at bounding box center [757, 202] width 34 height 13
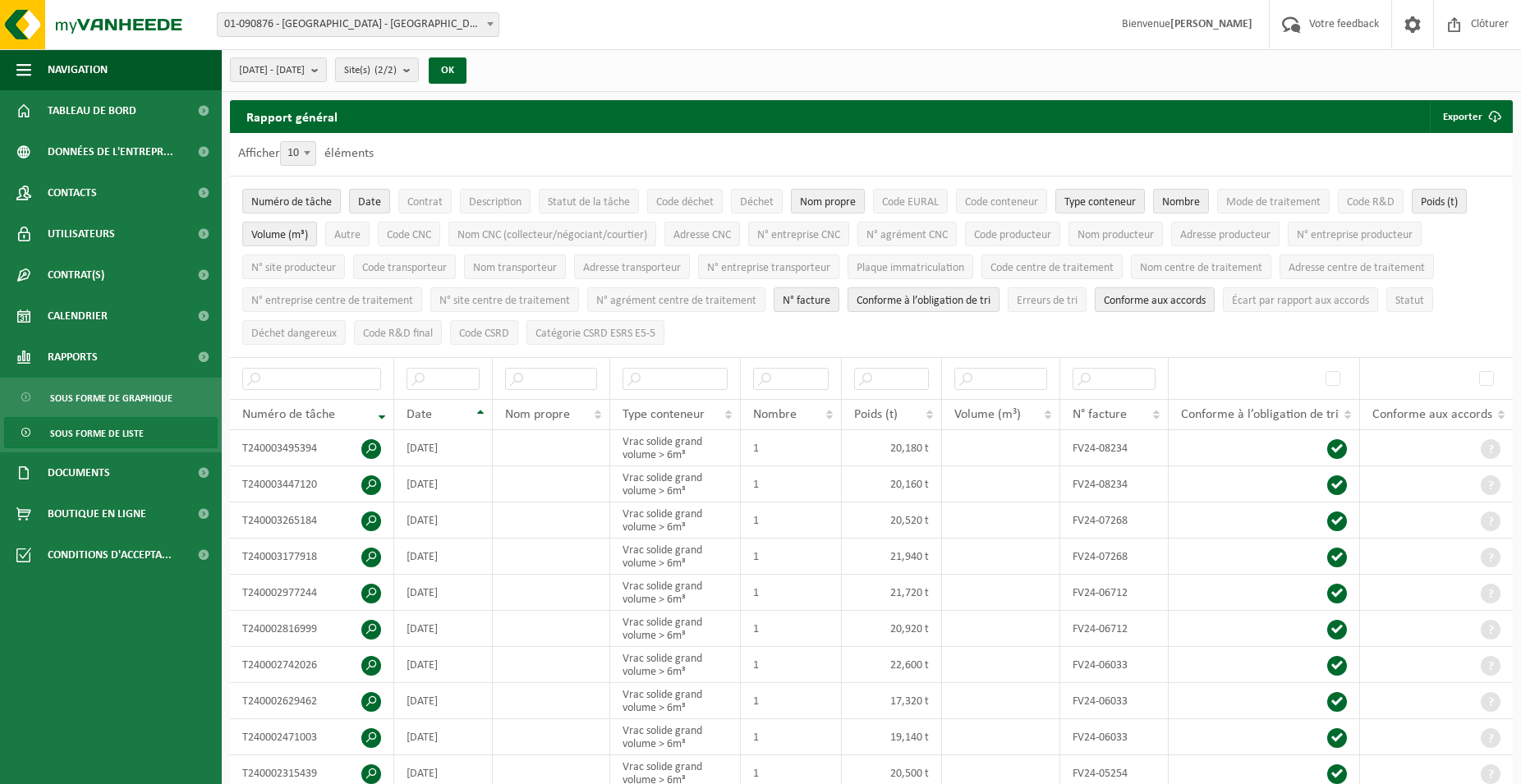
click at [109, 431] on span "Sous forme de liste" at bounding box center [97, 433] width 93 height 31
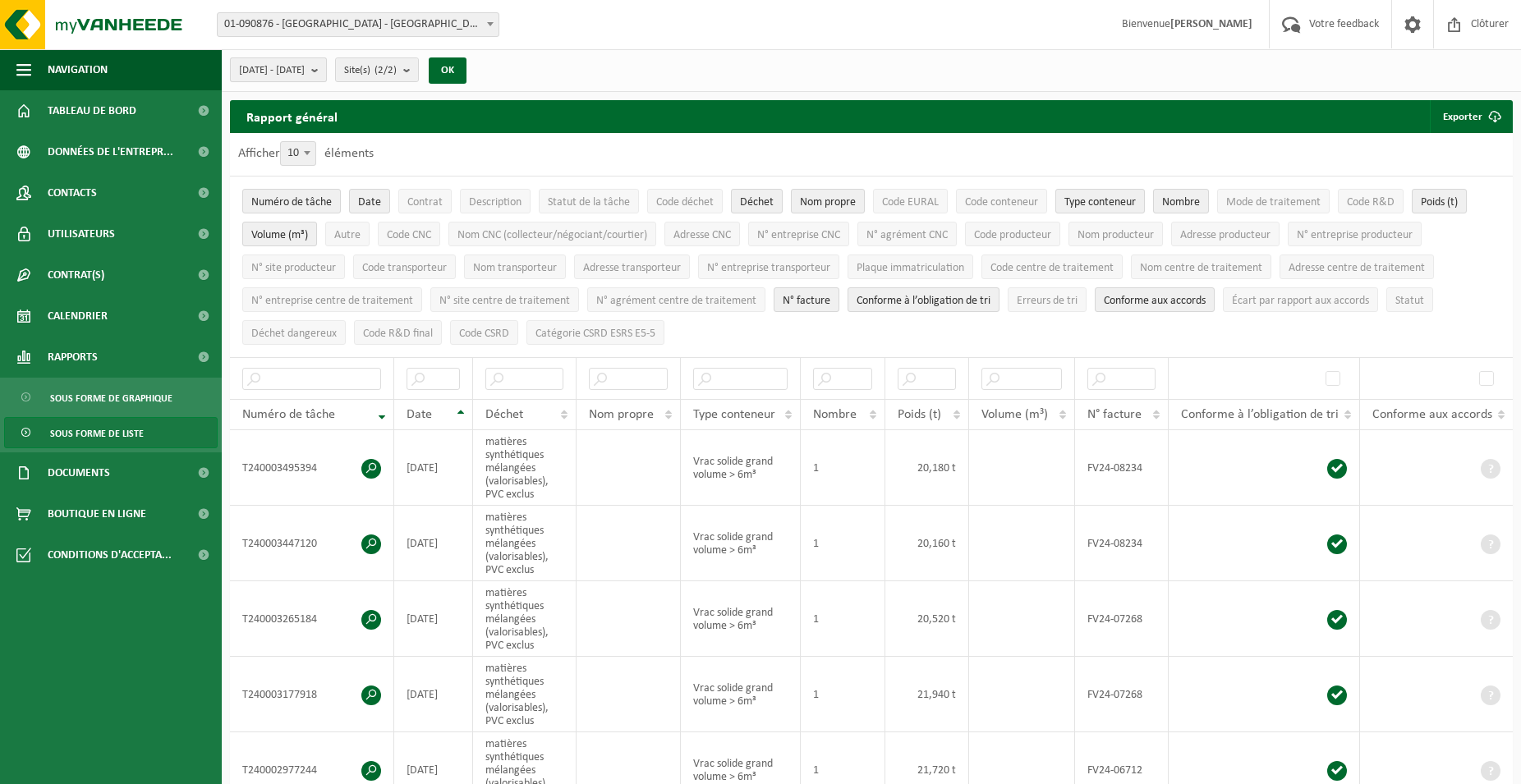
click at [326, 76] on b "submit" at bounding box center [318, 70] width 14 height 23
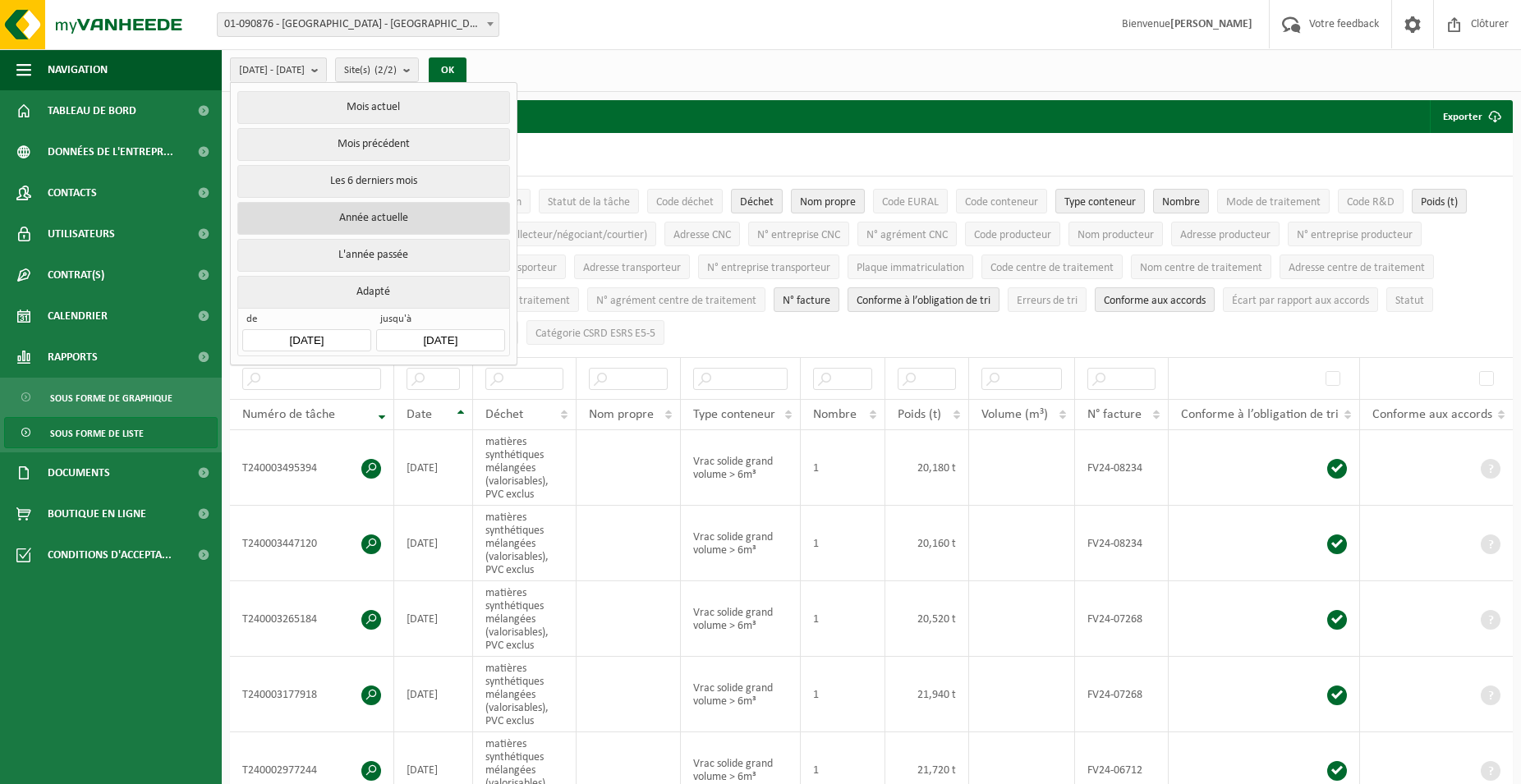
click at [386, 213] on button "Année actuelle" at bounding box center [373, 218] width 272 height 33
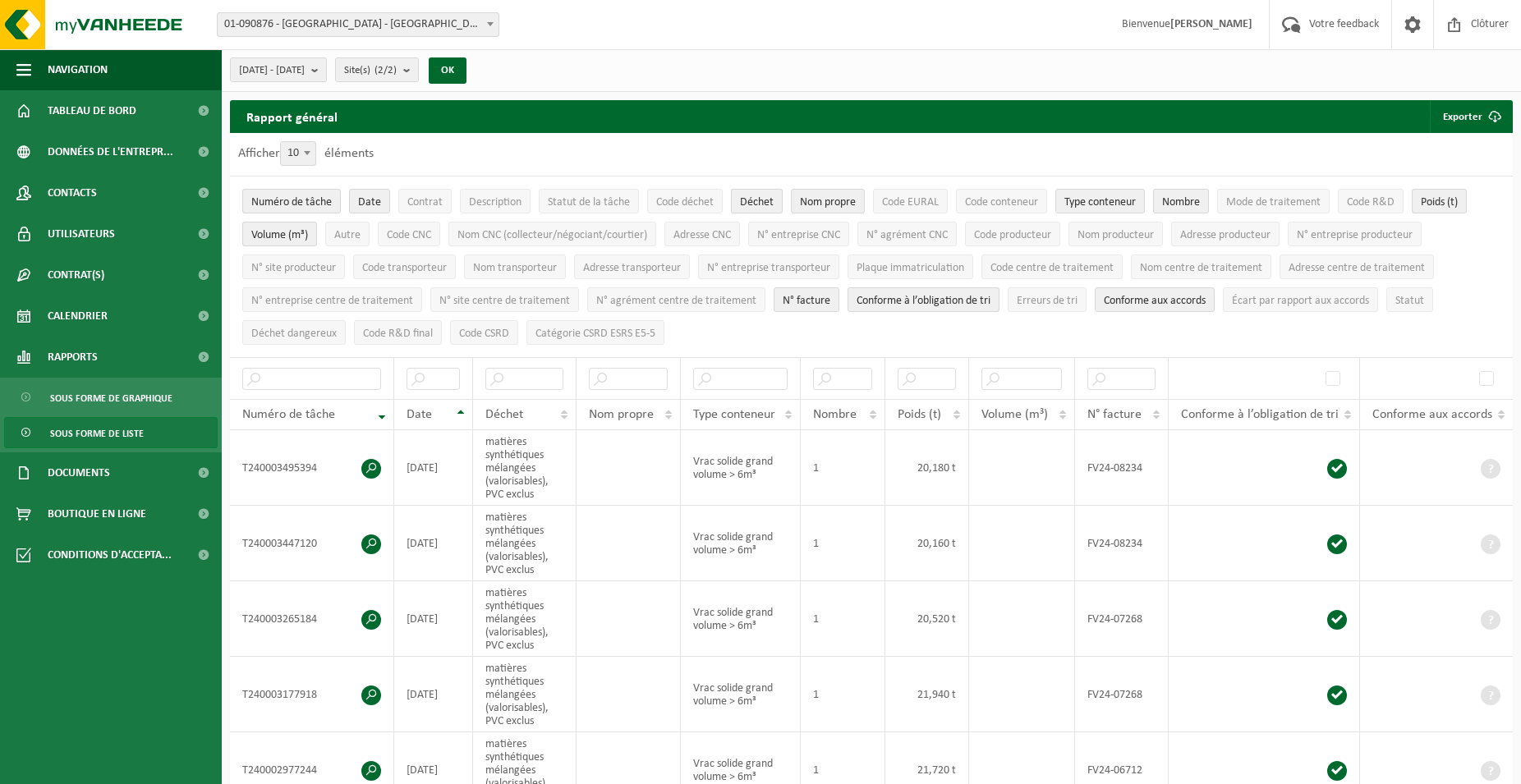
click at [751, 202] on span "Déchet" at bounding box center [757, 202] width 34 height 13
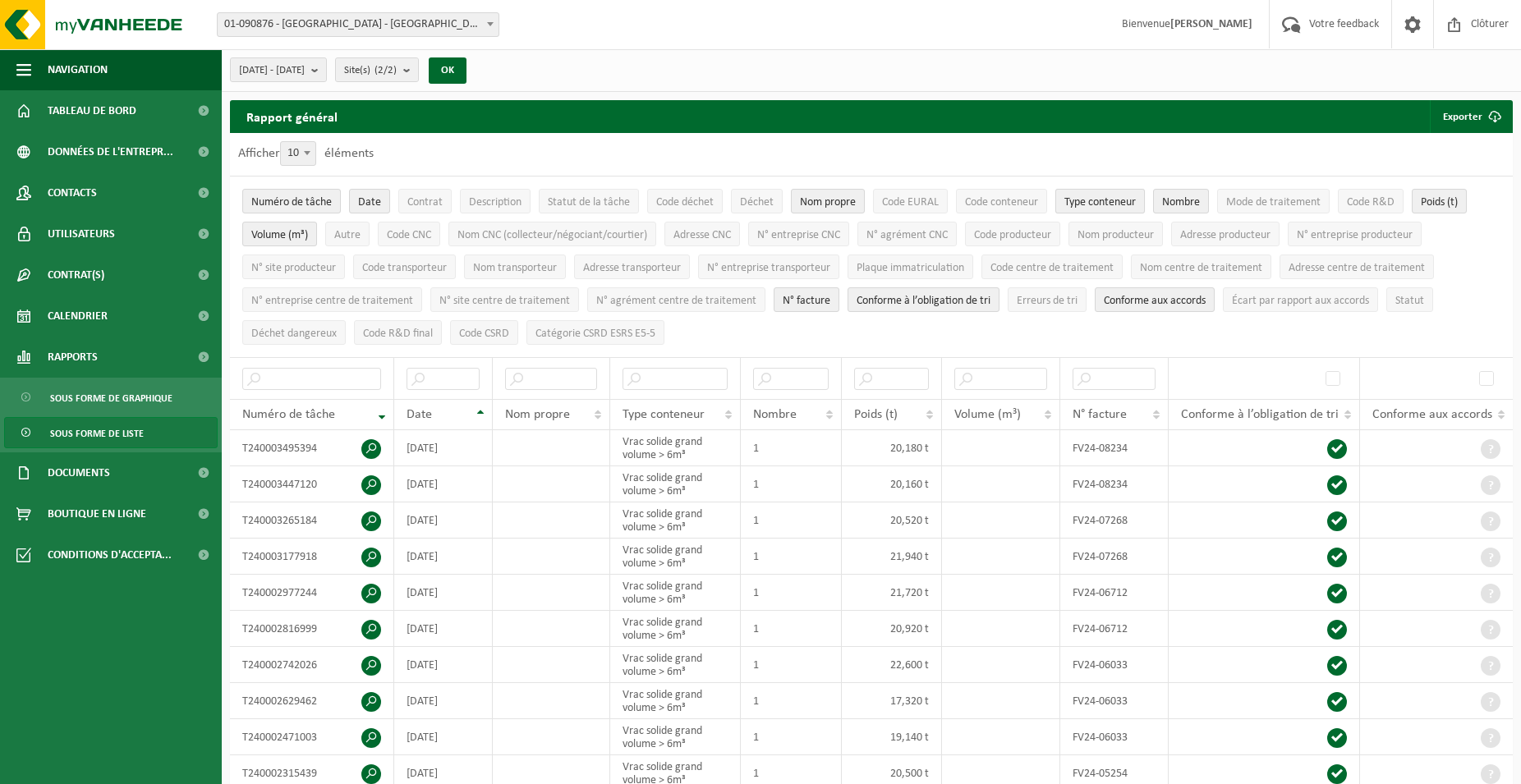
click at [1088, 206] on span "Type conteneur" at bounding box center [1100, 202] width 72 height 13
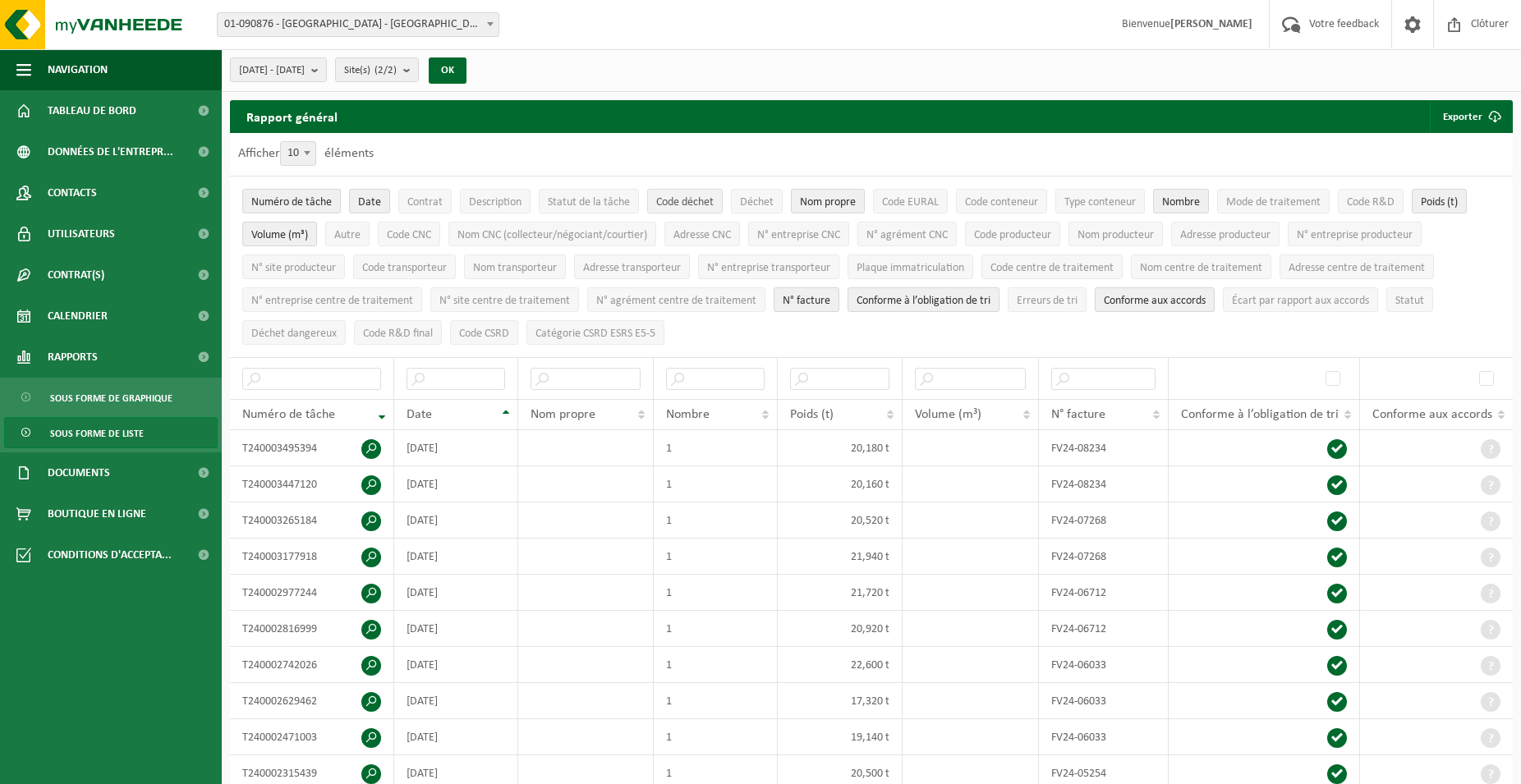
click at [672, 204] on span "Code déchet" at bounding box center [685, 202] width 57 height 13
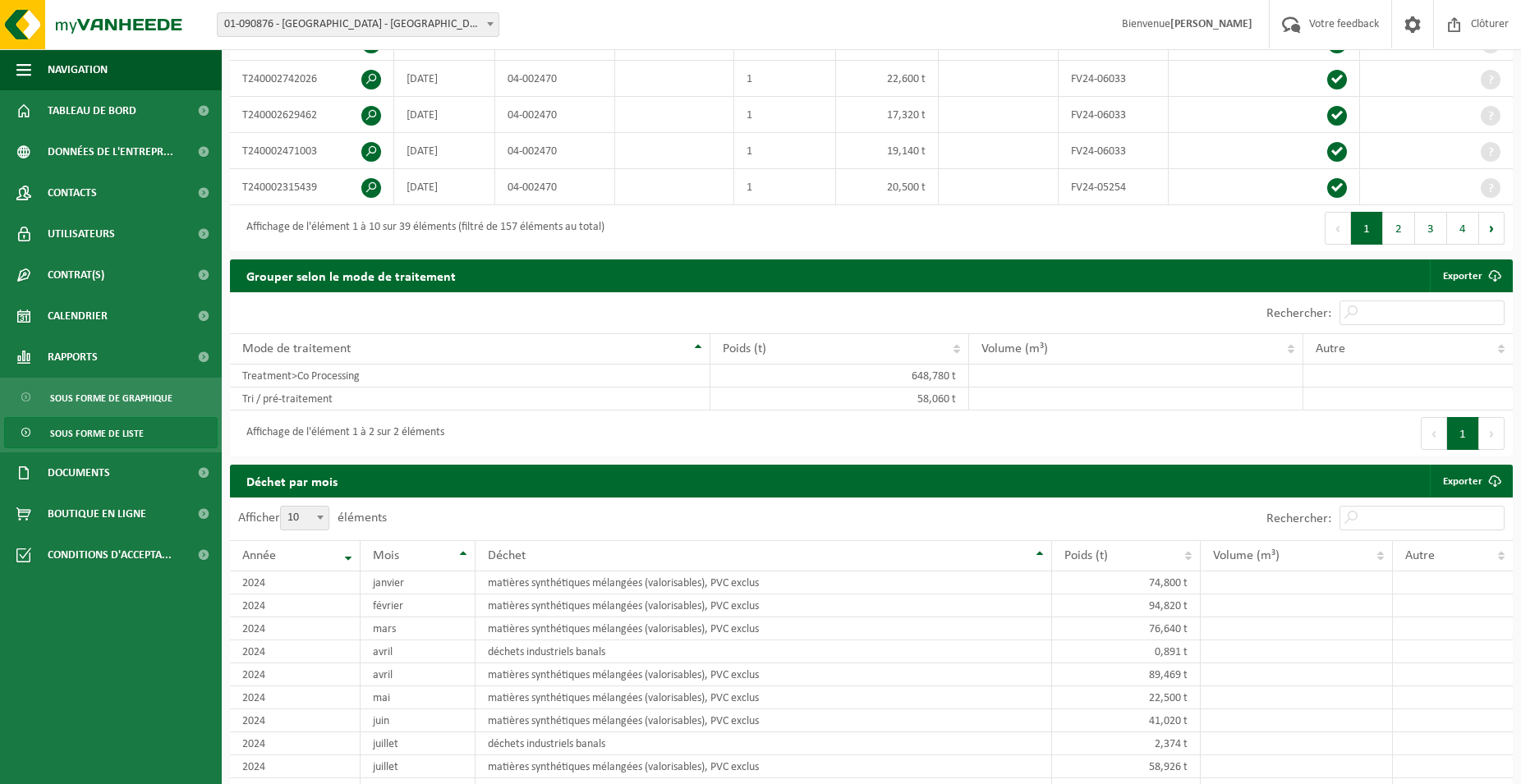
scroll to position [1005, 0]
